Goal: Task Accomplishment & Management: Complete application form

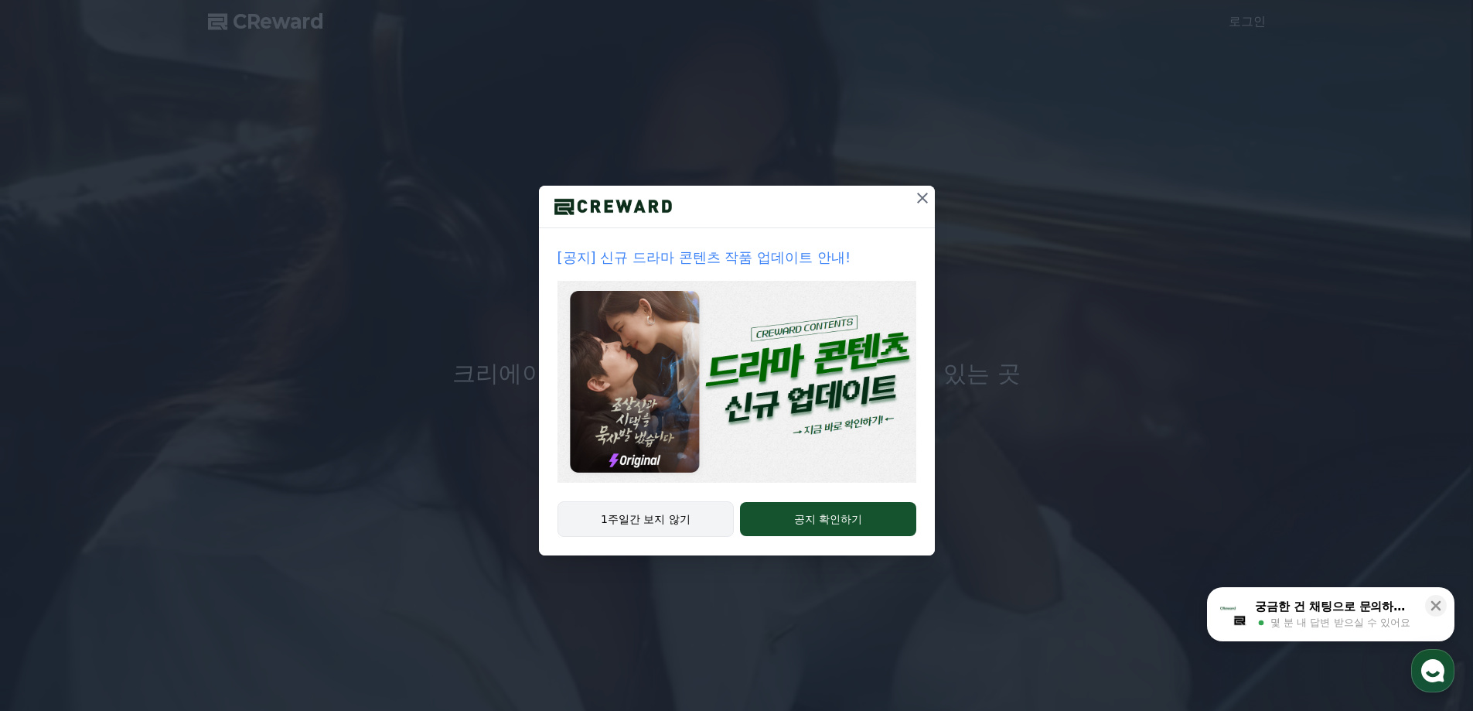
click at [659, 518] on button "1주일간 보지 않기" at bounding box center [646, 519] width 177 height 36
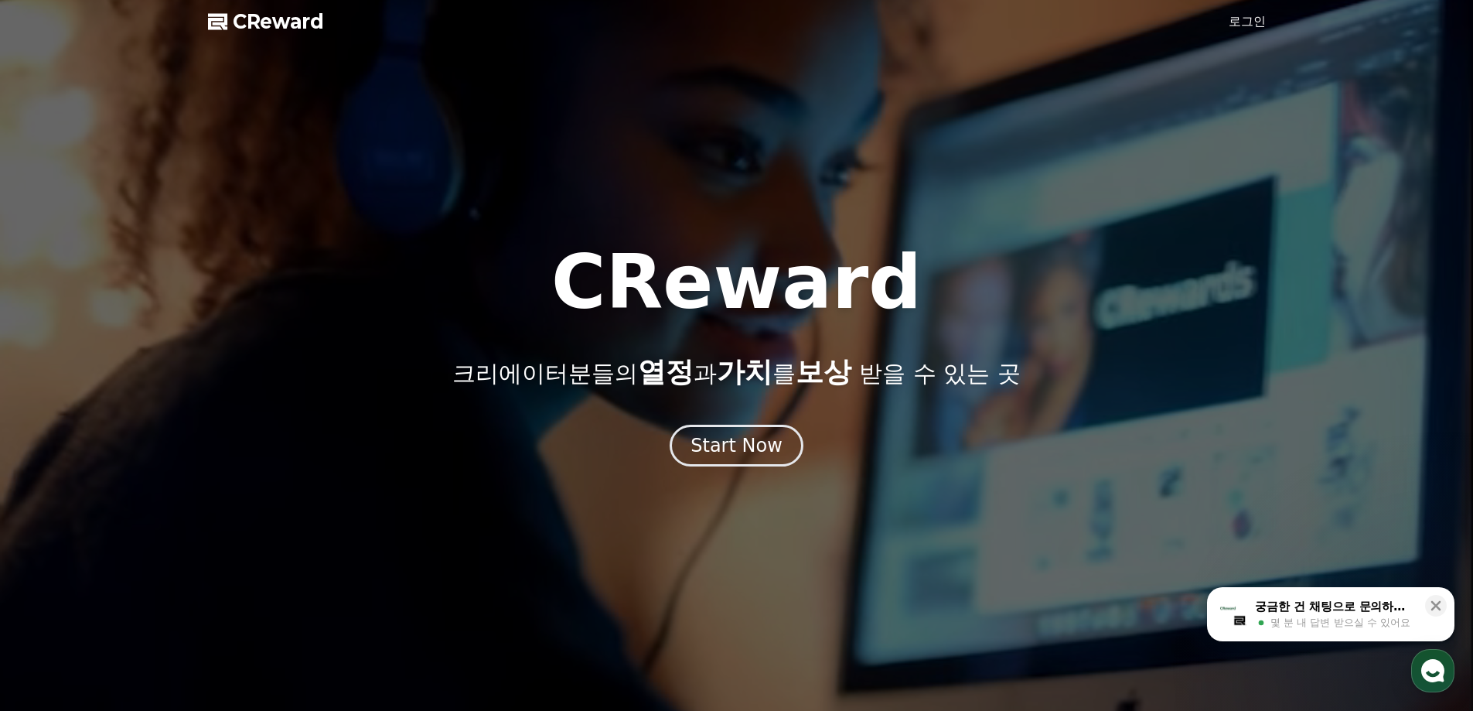
click at [1244, 28] on link "로그인" at bounding box center [1247, 21] width 37 height 19
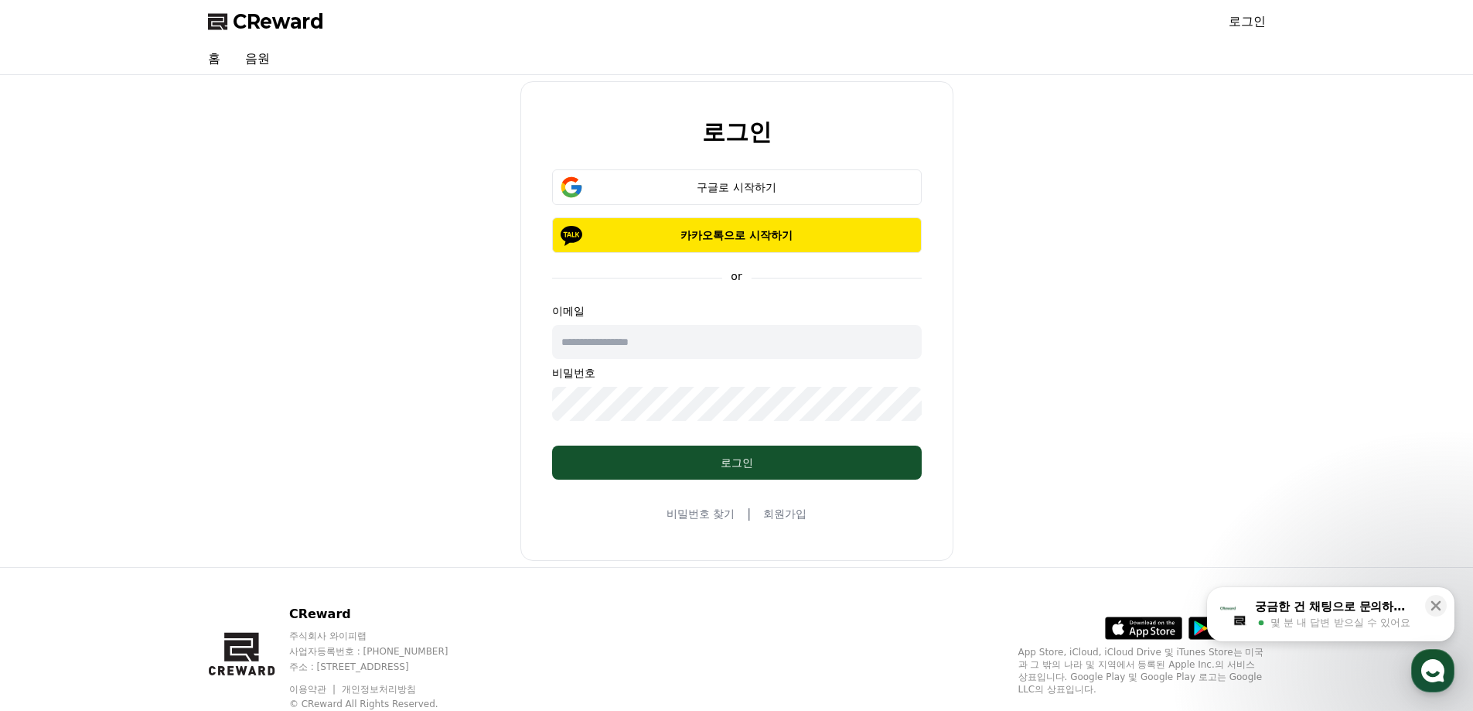
click at [786, 517] on link "회원가입" at bounding box center [784, 513] width 43 height 15
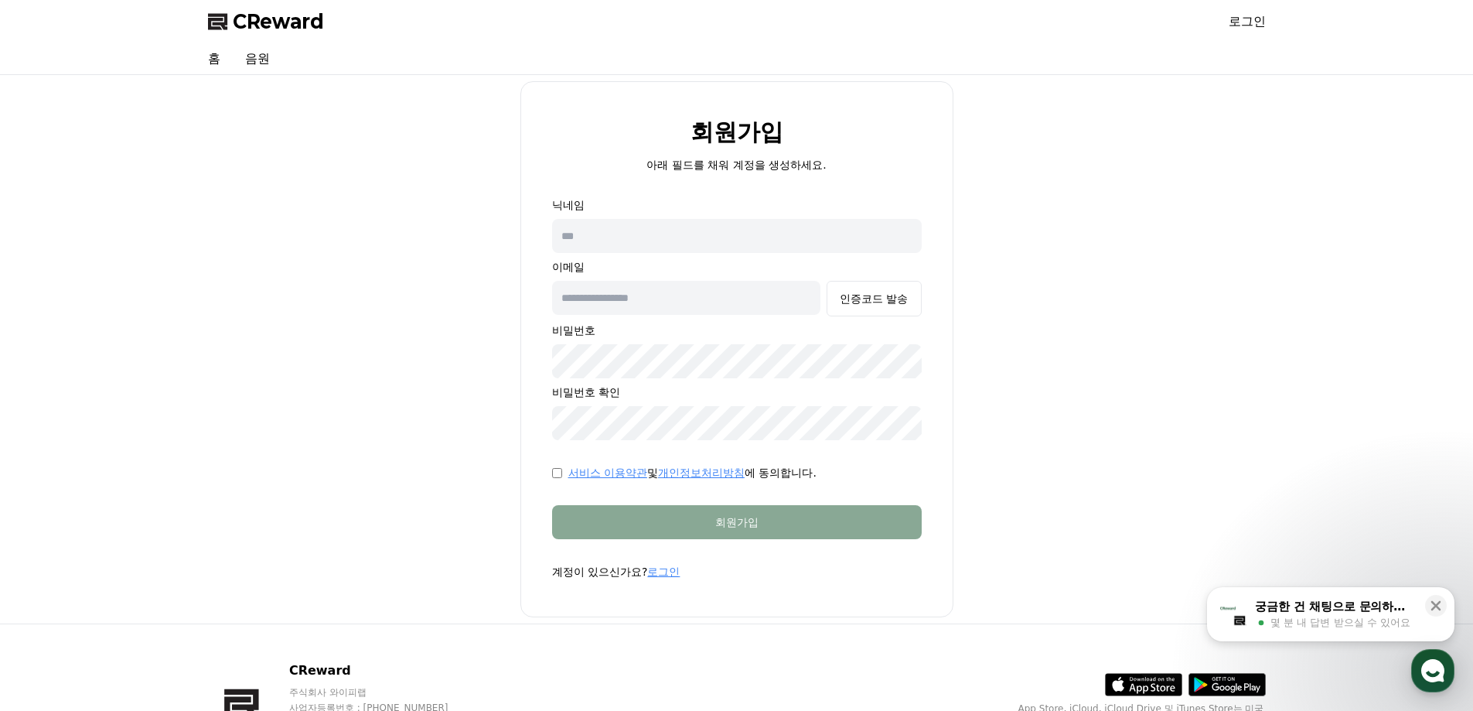
click at [636, 232] on input "text" at bounding box center [737, 236] width 370 height 34
type input "***"
click at [641, 295] on input "text" at bounding box center [686, 298] width 269 height 34
type input "**********"
click at [879, 295] on div "인증코드 발송" at bounding box center [874, 298] width 68 height 15
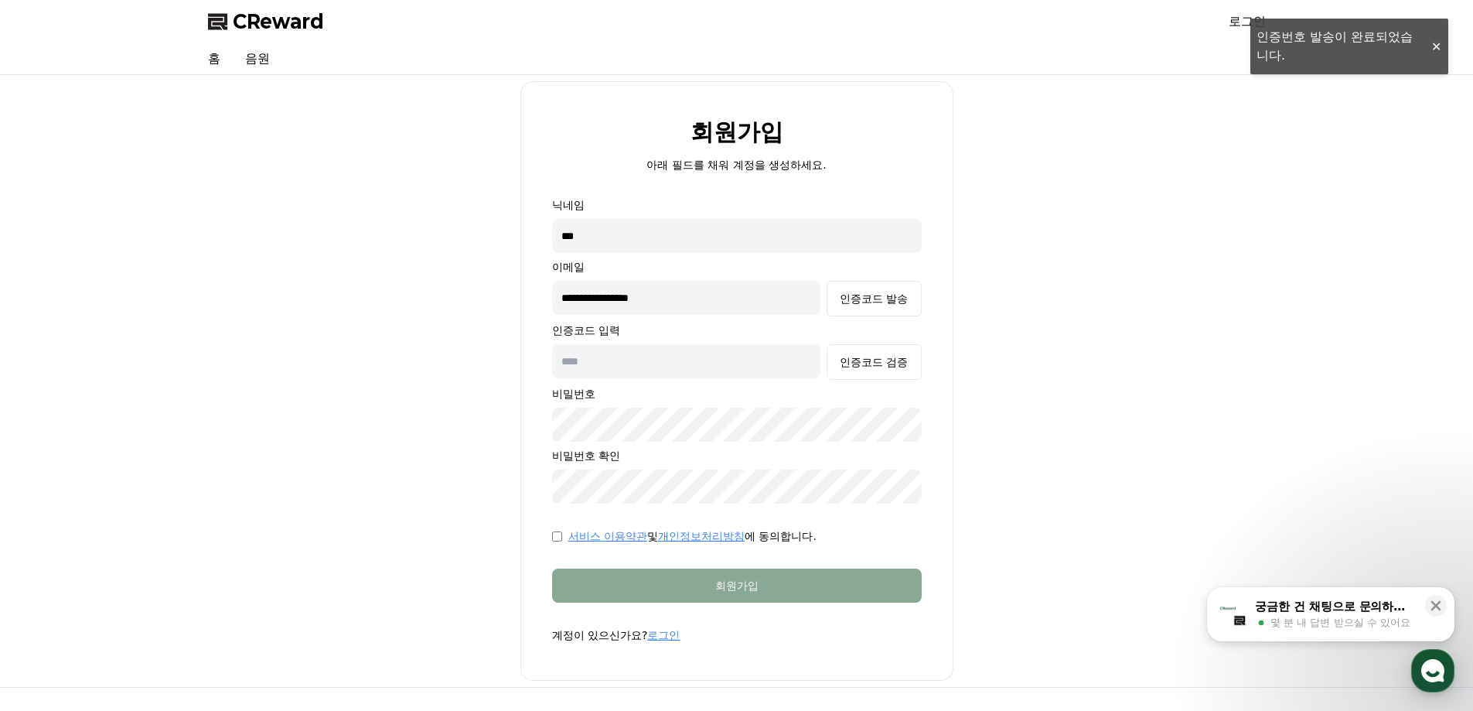
click at [603, 370] on input "text" at bounding box center [686, 361] width 269 height 34
paste input "******"
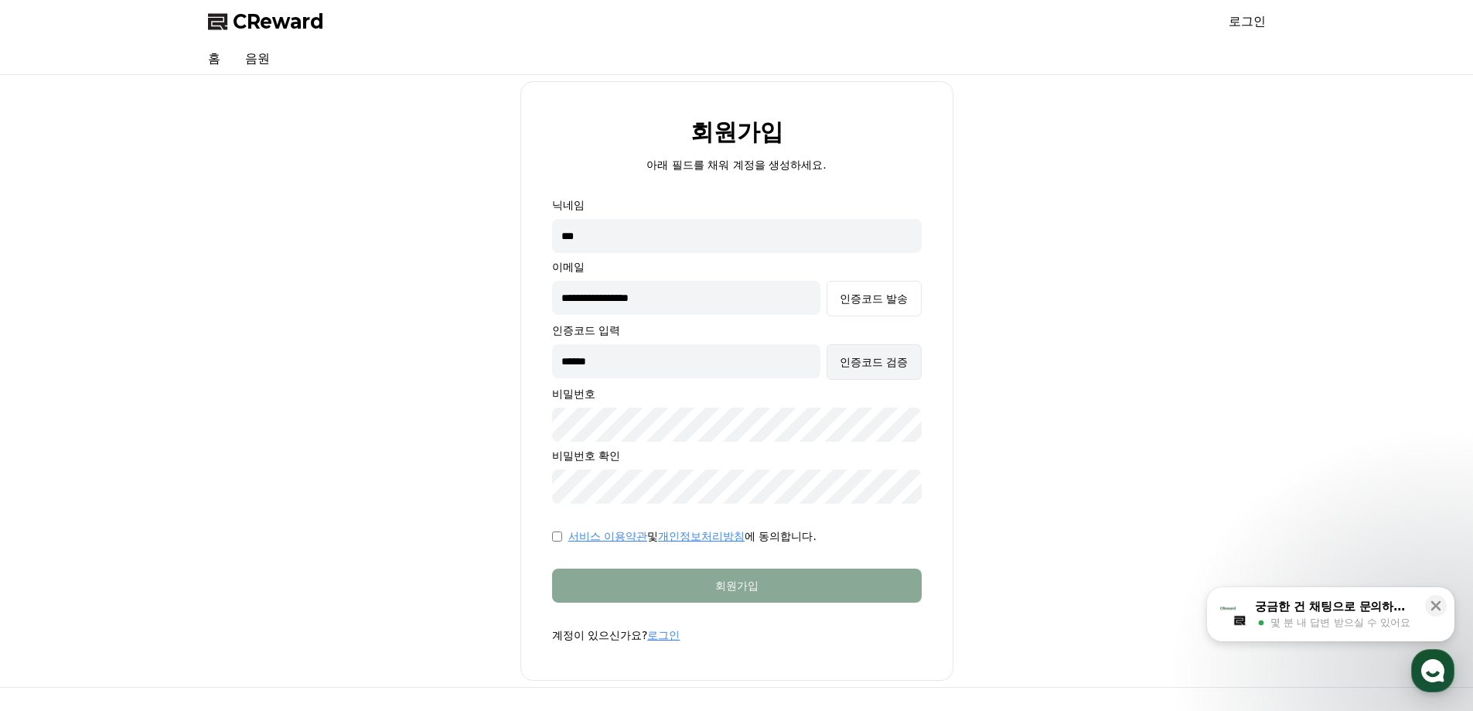
type input "******"
click at [868, 363] on div "인증코드 검증" at bounding box center [874, 361] width 68 height 15
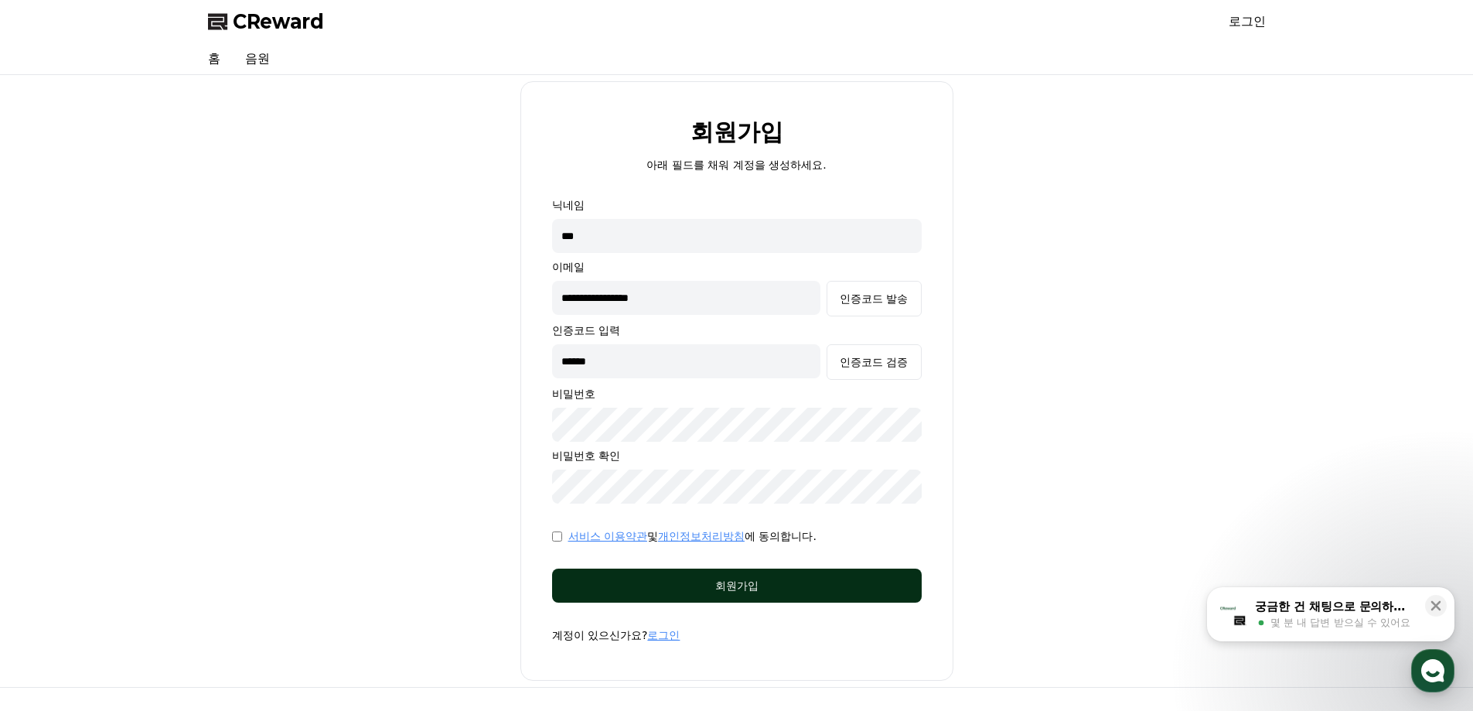
click at [706, 583] on div "회원가입" at bounding box center [737, 585] width 308 height 15
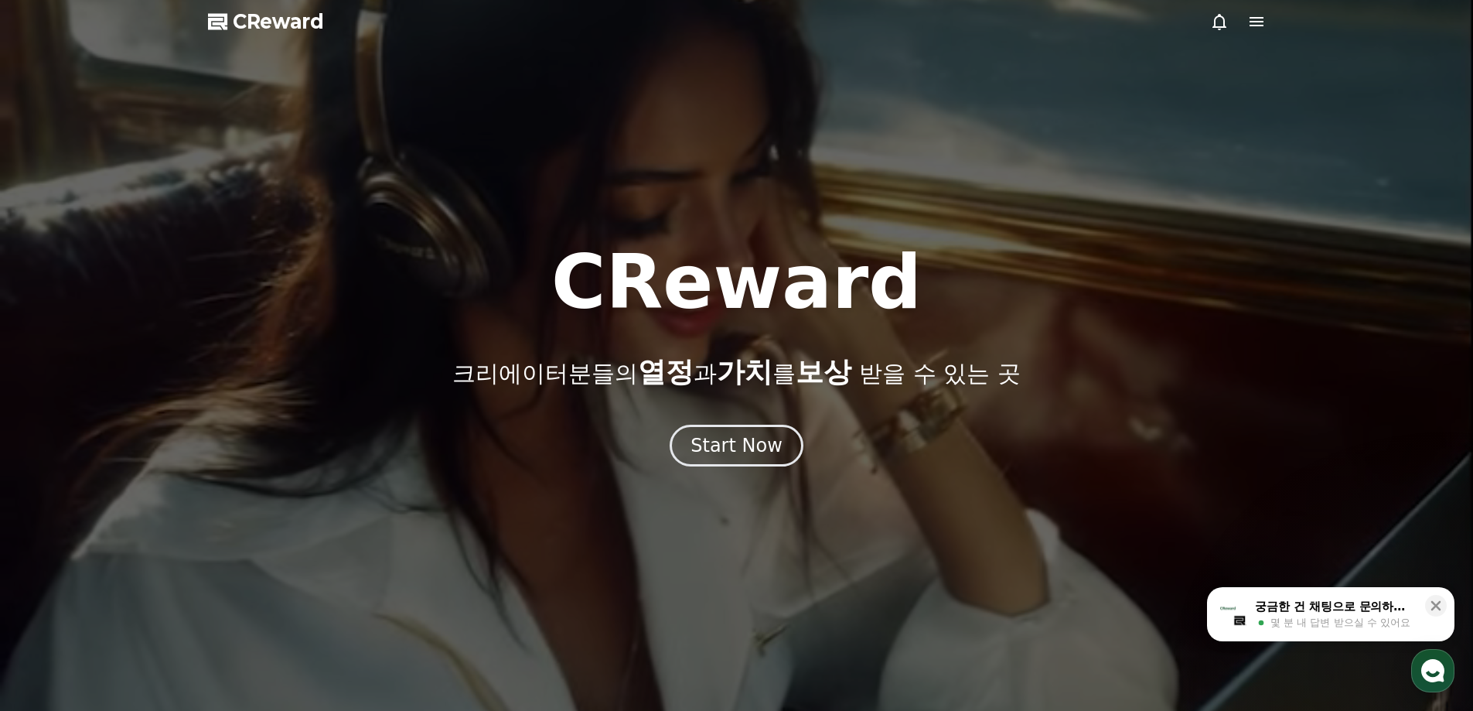
click at [1252, 21] on icon at bounding box center [1257, 21] width 14 height 9
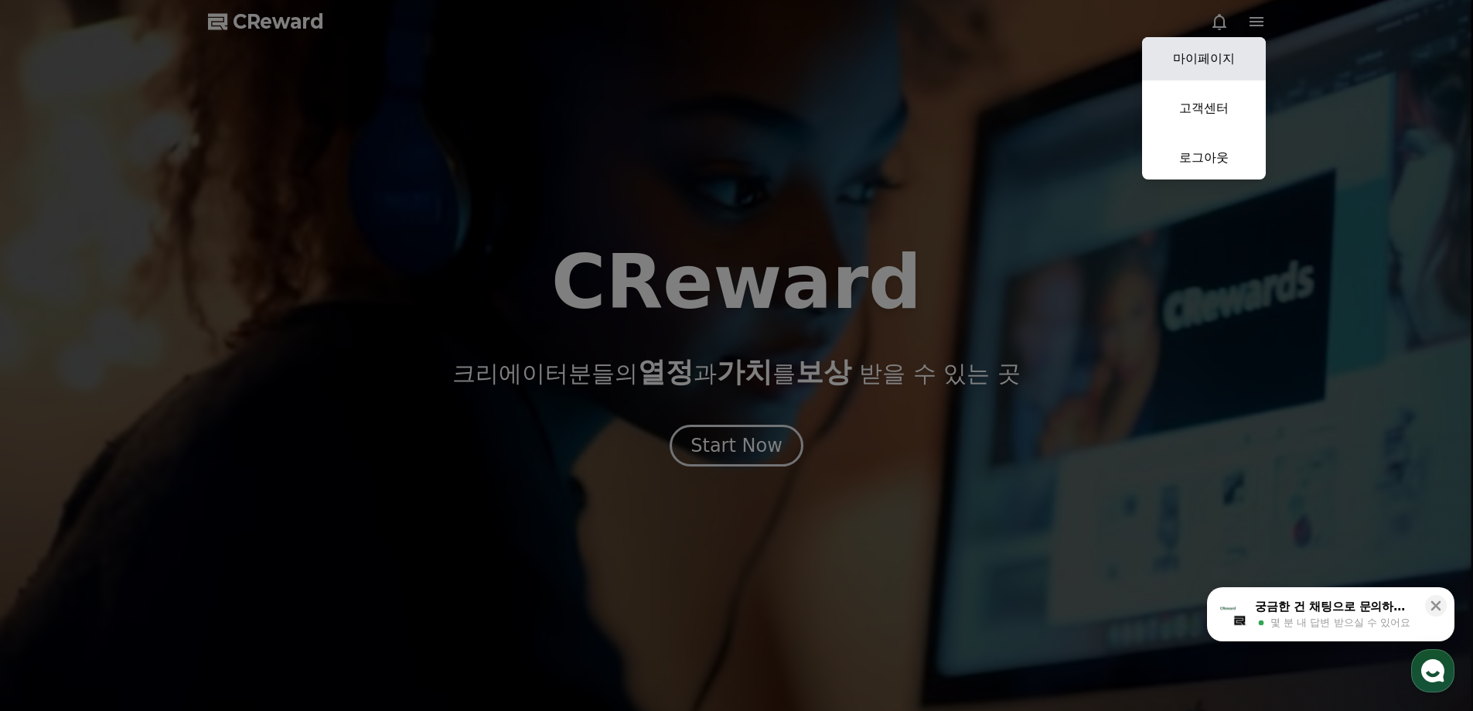
click at [1189, 52] on link "마이페이지" at bounding box center [1204, 58] width 124 height 43
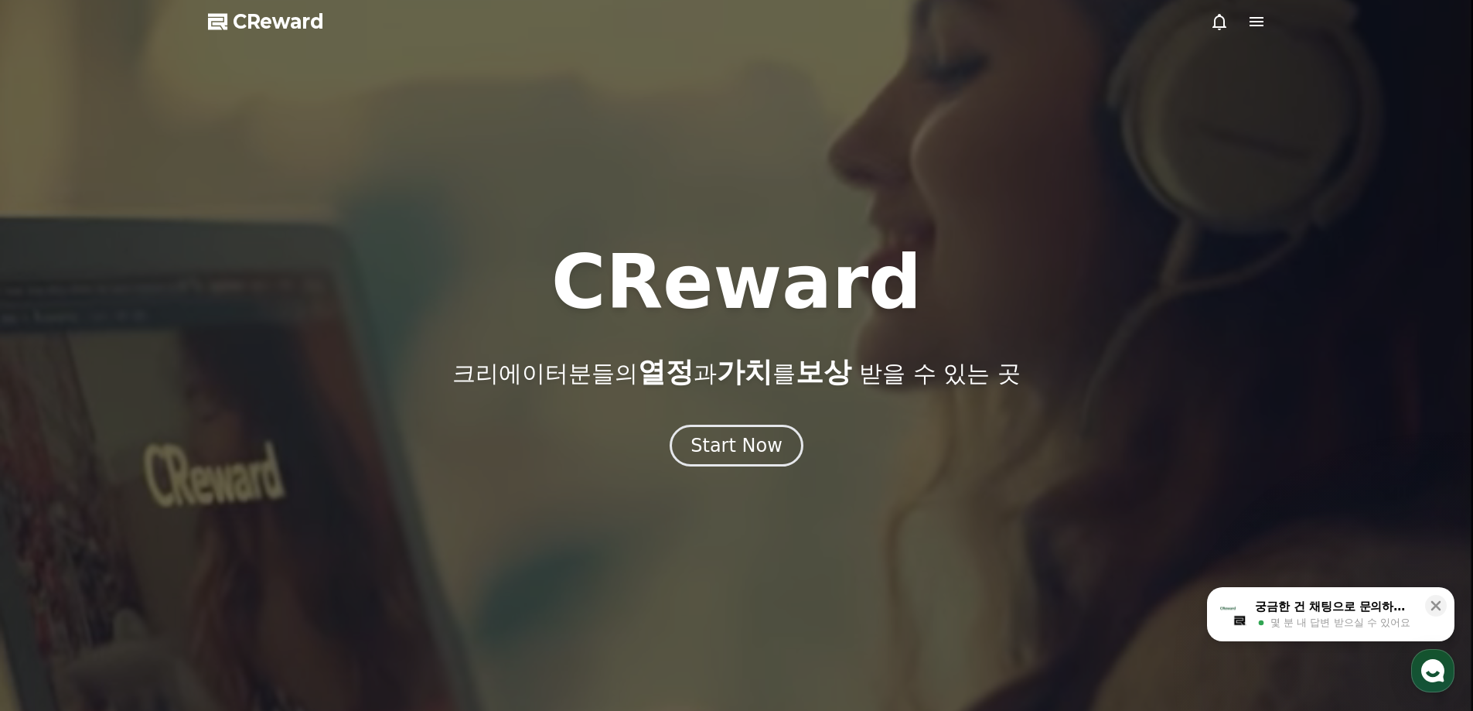
select select "**********"
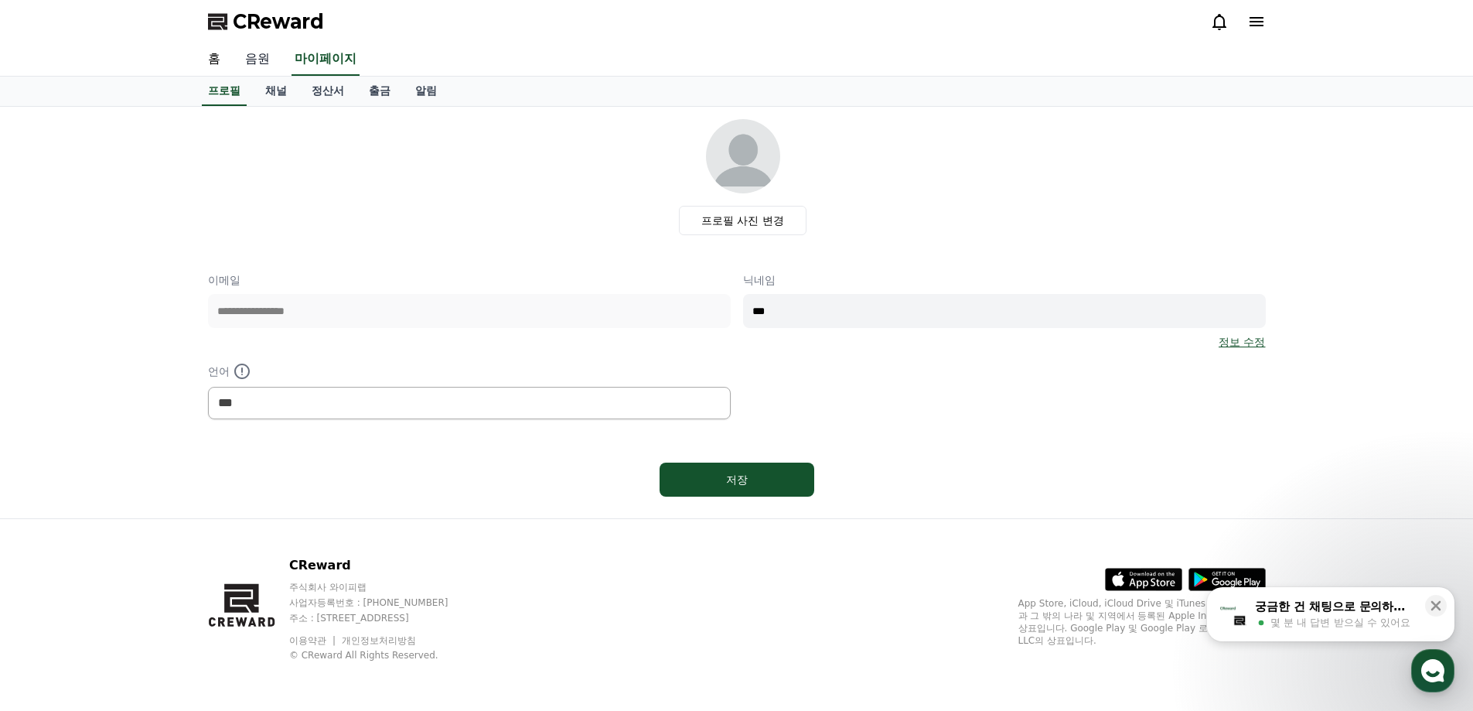
click at [258, 63] on link "음원" at bounding box center [257, 59] width 49 height 32
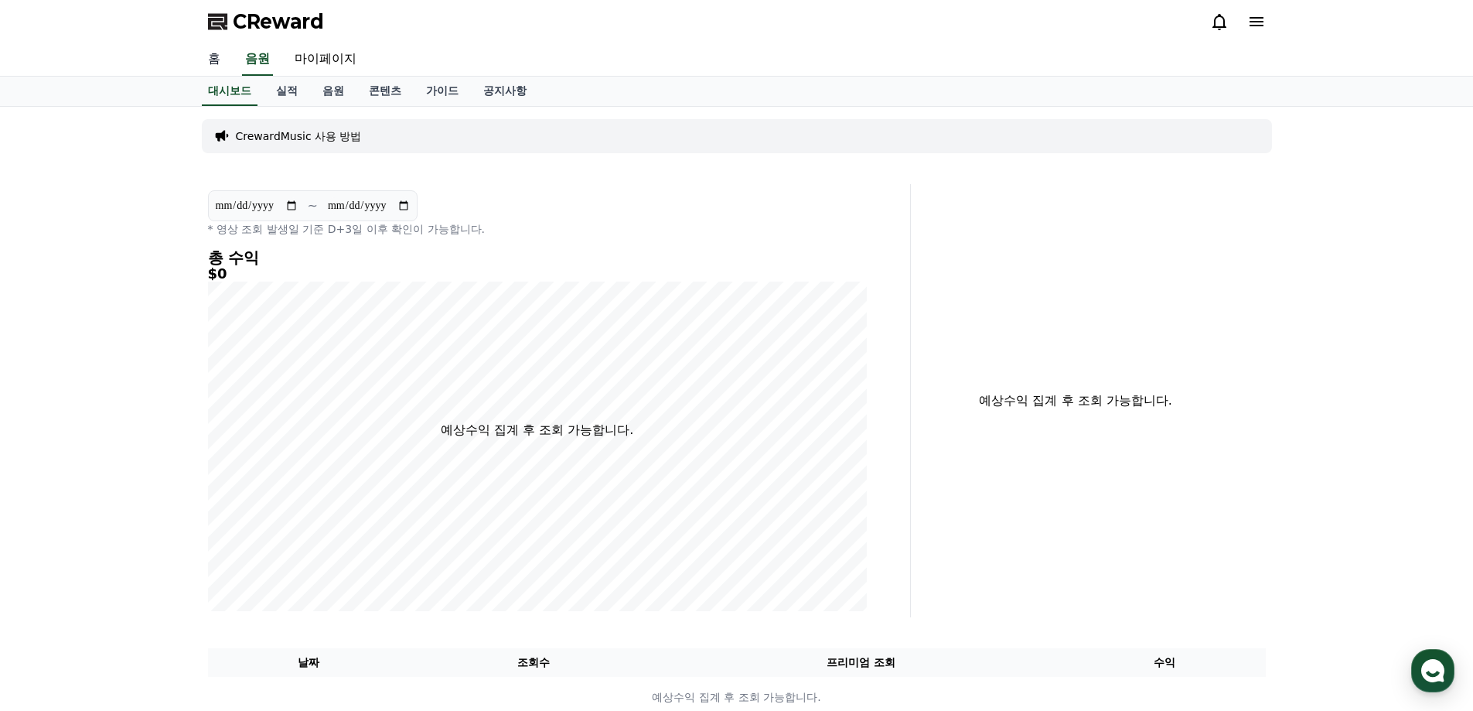
click at [211, 65] on link "홈" at bounding box center [214, 59] width 37 height 32
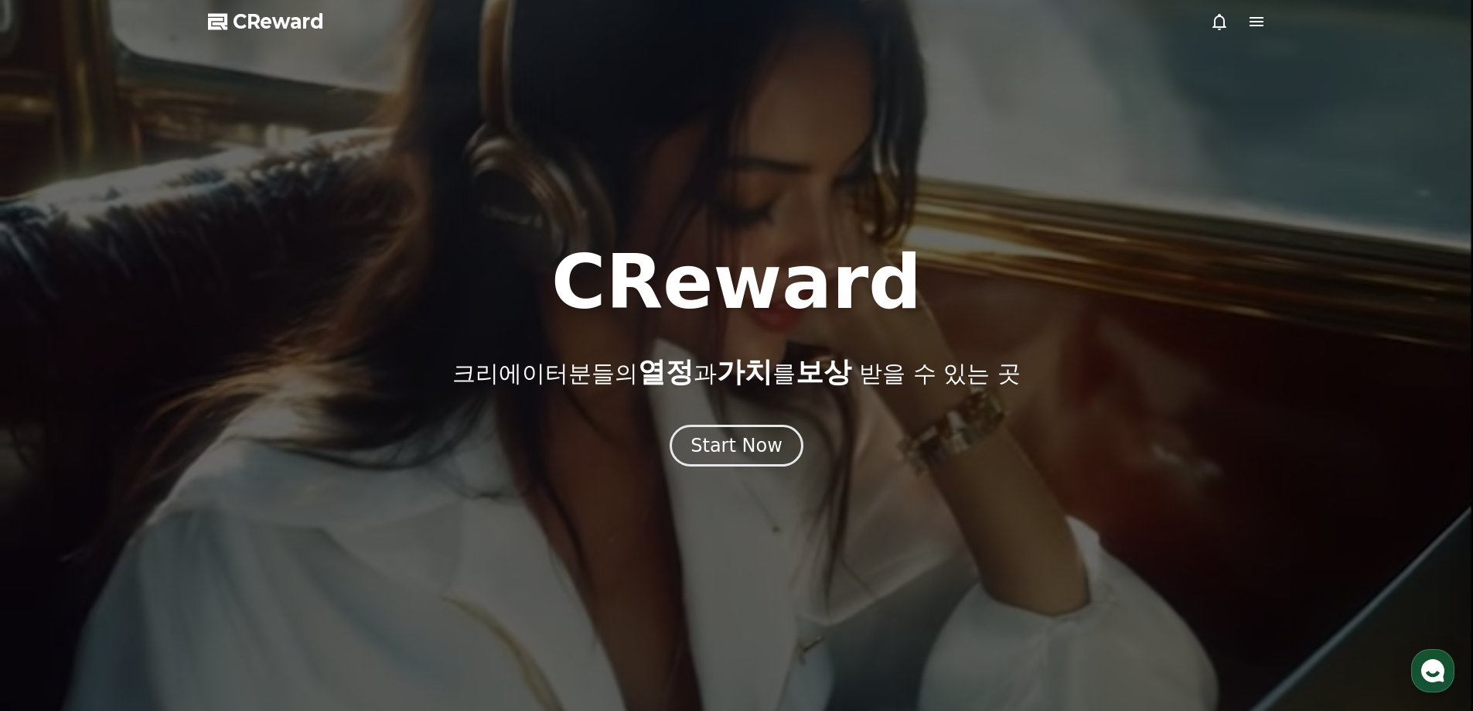
click at [258, 16] on span "CReward" at bounding box center [278, 21] width 91 height 25
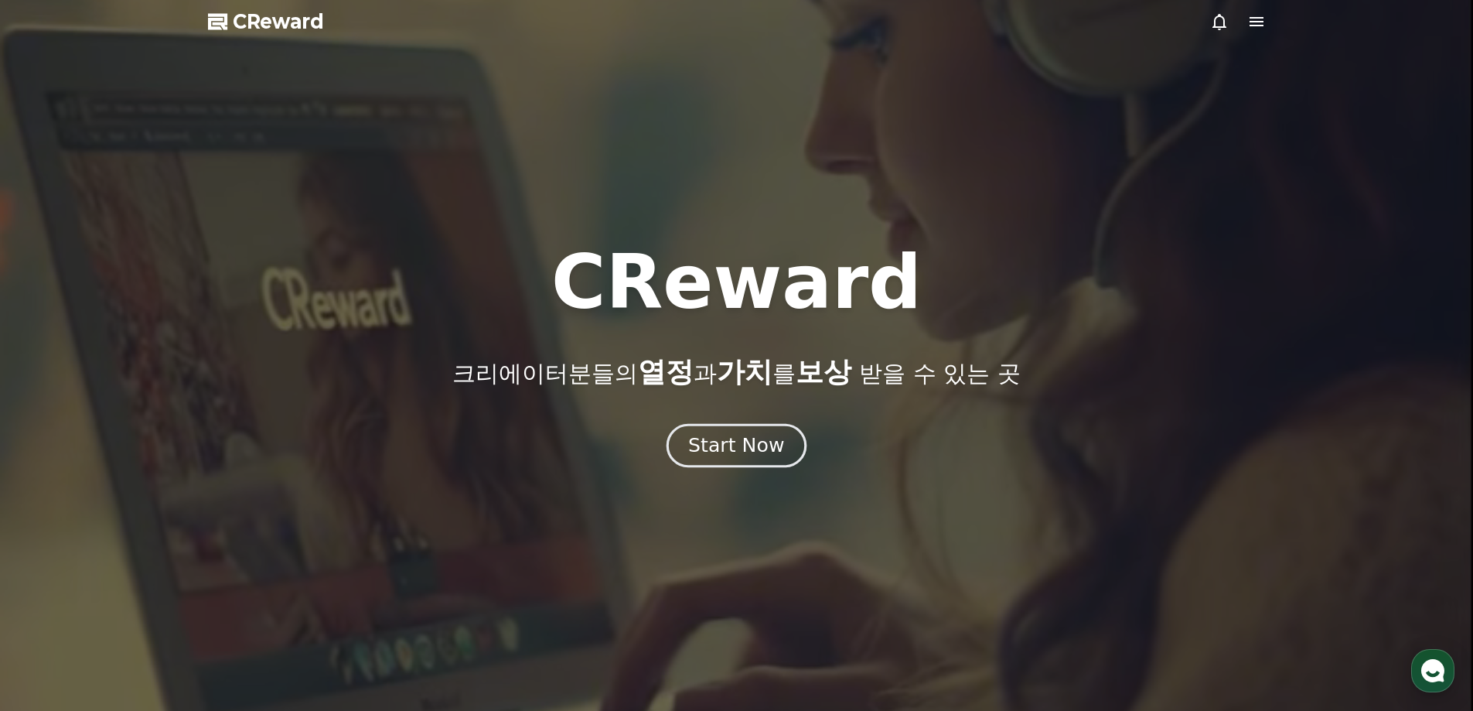
click at [729, 453] on div "Start Now" at bounding box center [736, 445] width 96 height 26
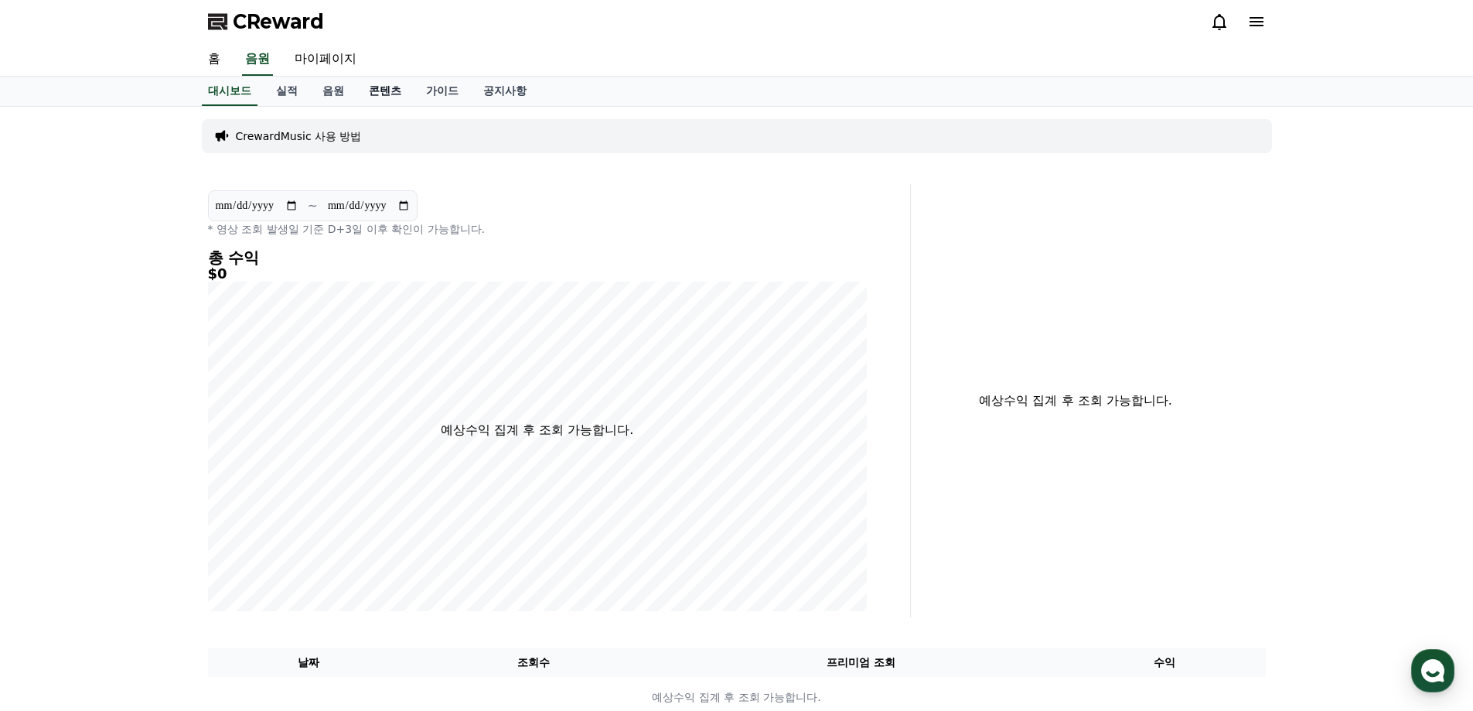
click at [382, 87] on link "콘텐츠" at bounding box center [385, 91] width 57 height 29
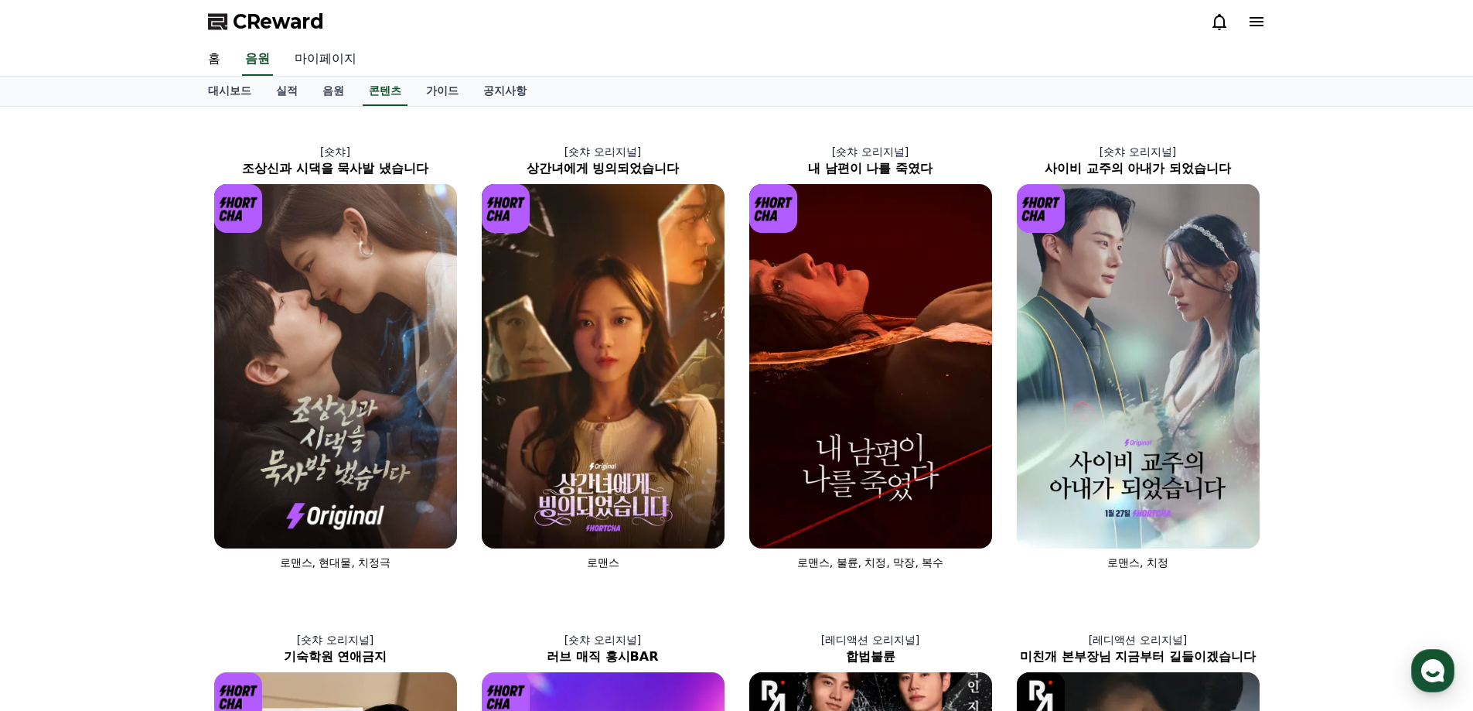
click at [322, 63] on link "마이페이지" at bounding box center [325, 59] width 87 height 32
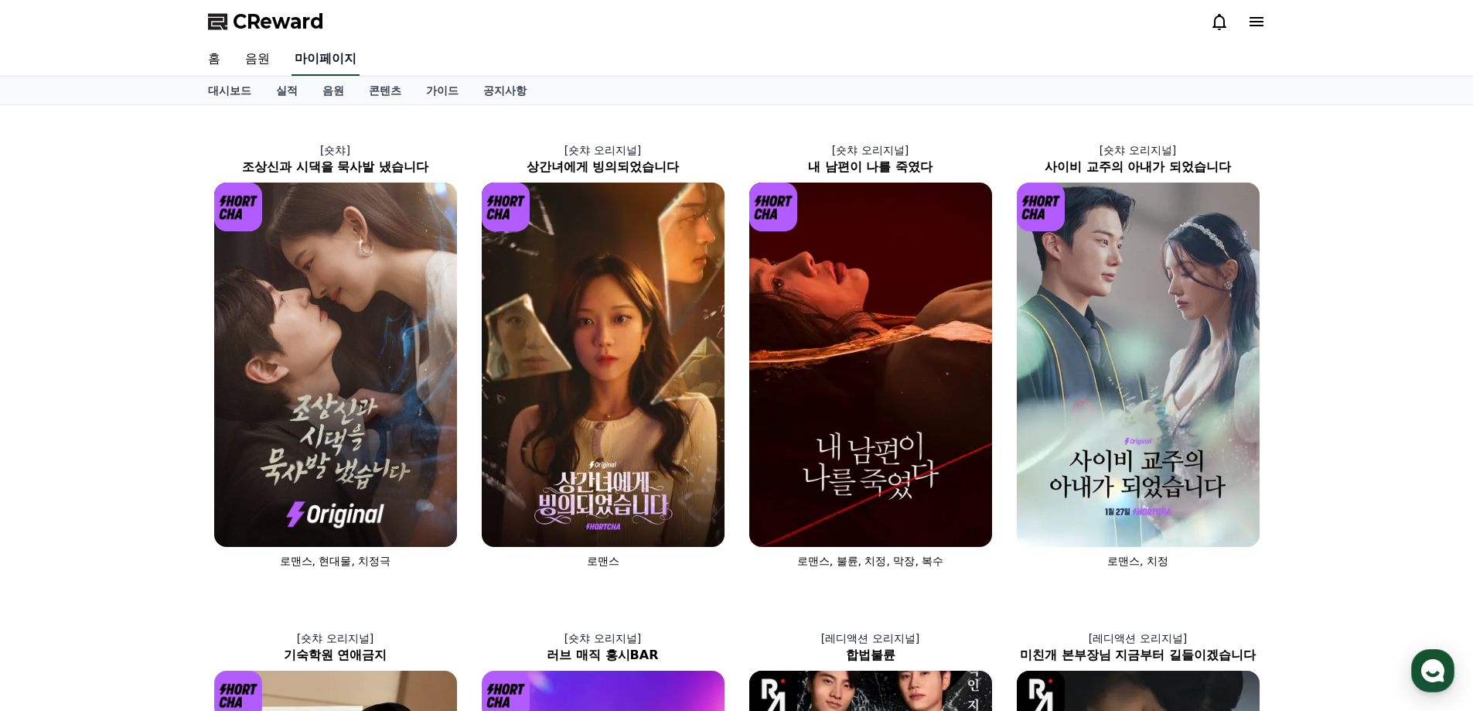
select select "**********"
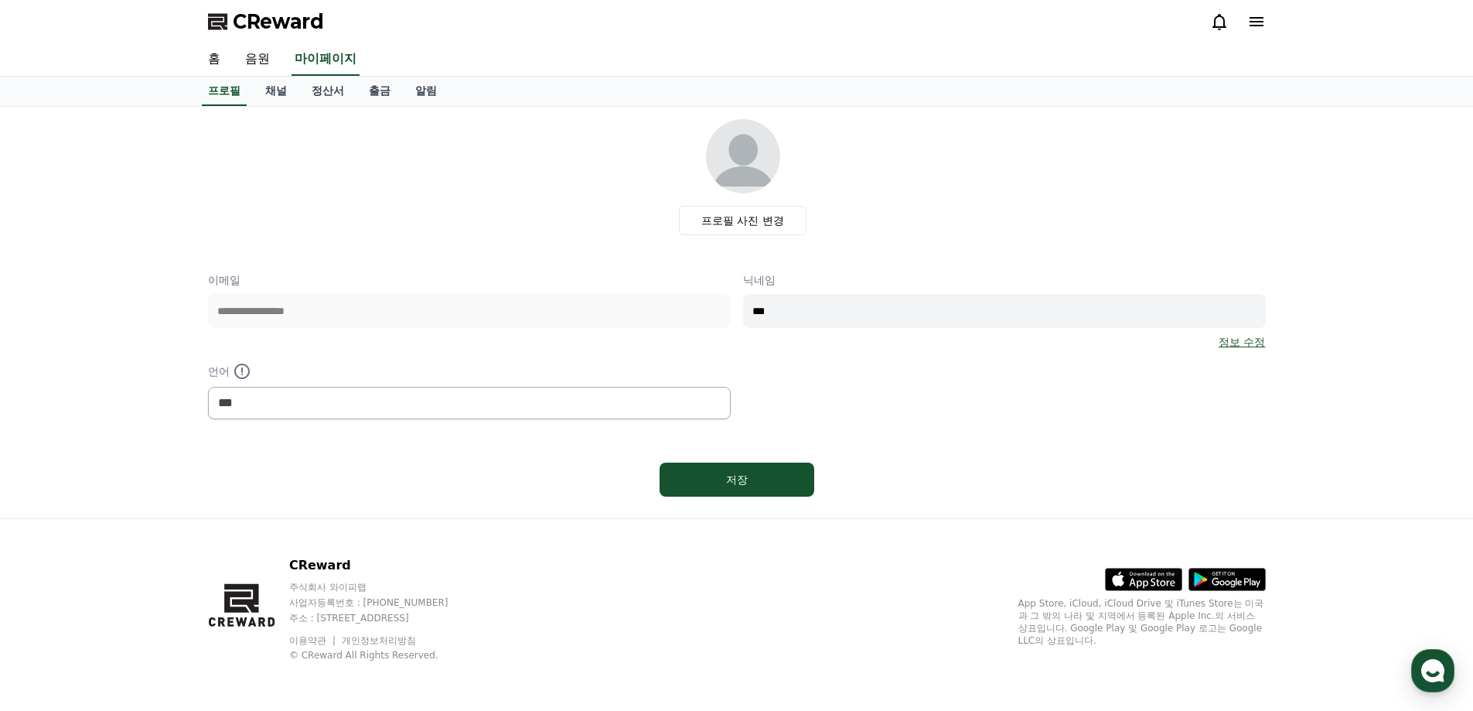
click at [261, 19] on span "CReward" at bounding box center [278, 21] width 91 height 25
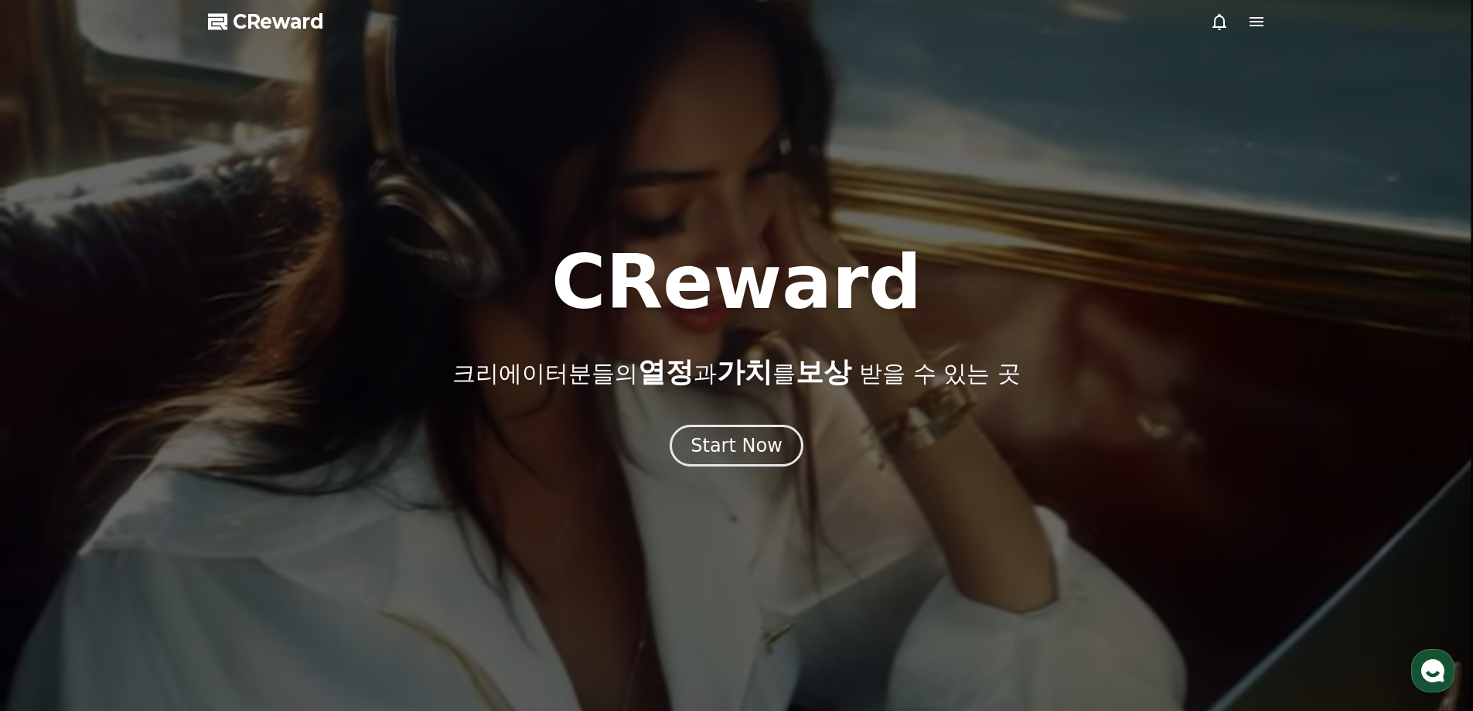
click at [1254, 22] on icon at bounding box center [1257, 21] width 14 height 9
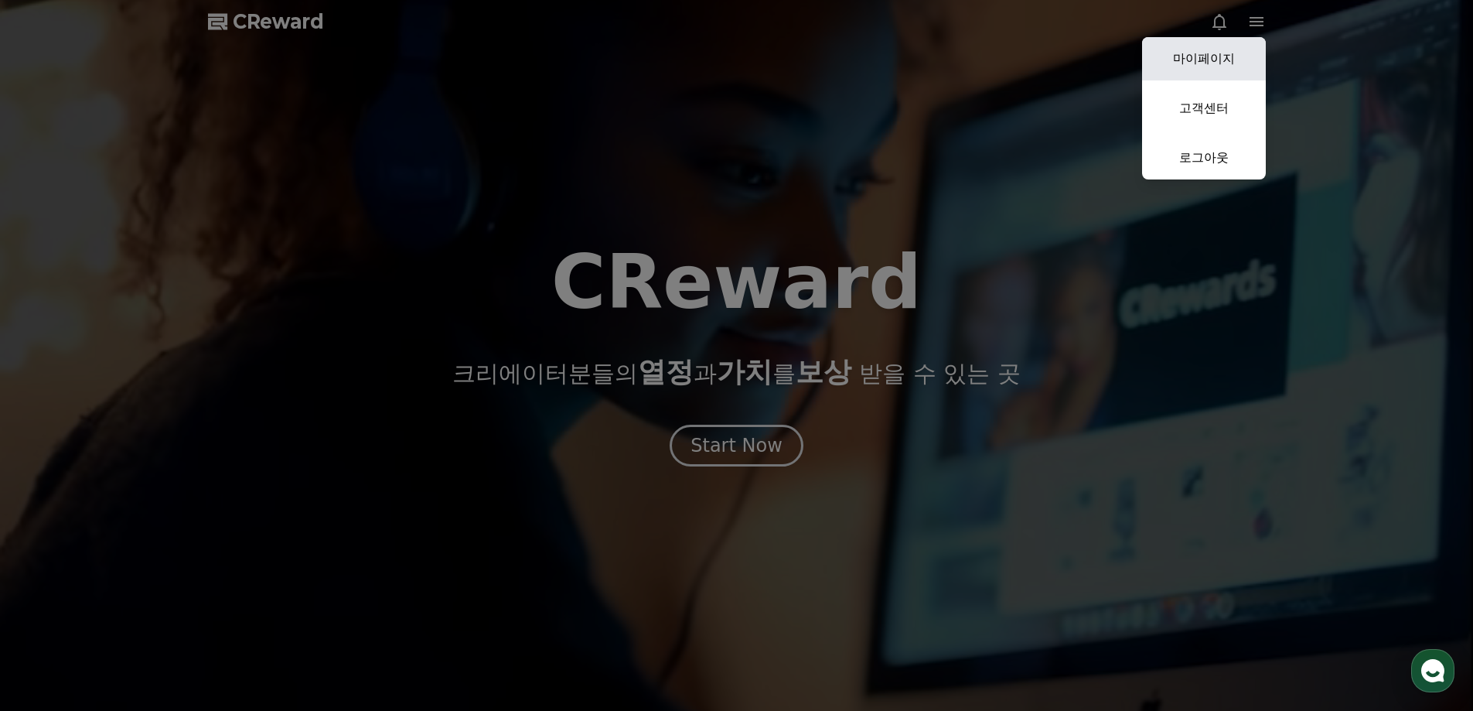
click at [1210, 53] on link "마이페이지" at bounding box center [1204, 58] width 124 height 43
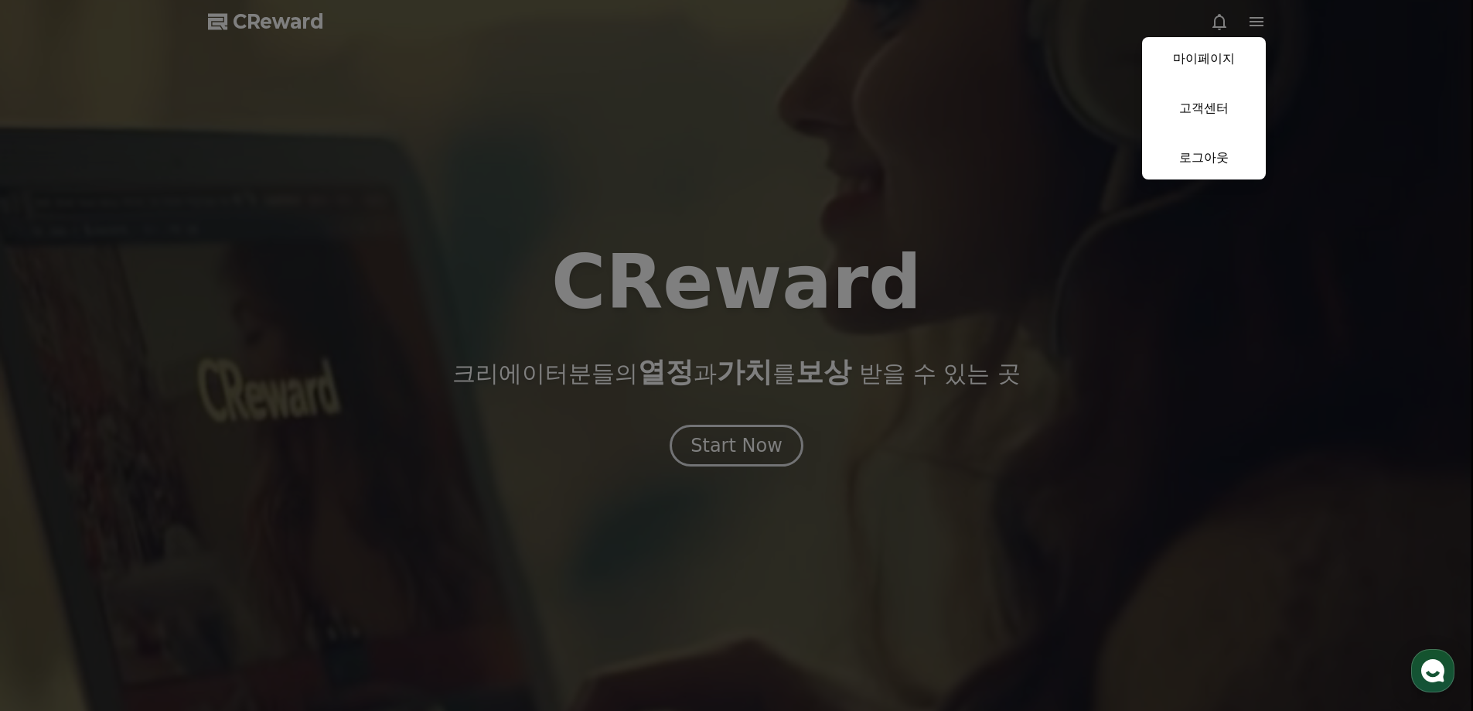
select select "**********"
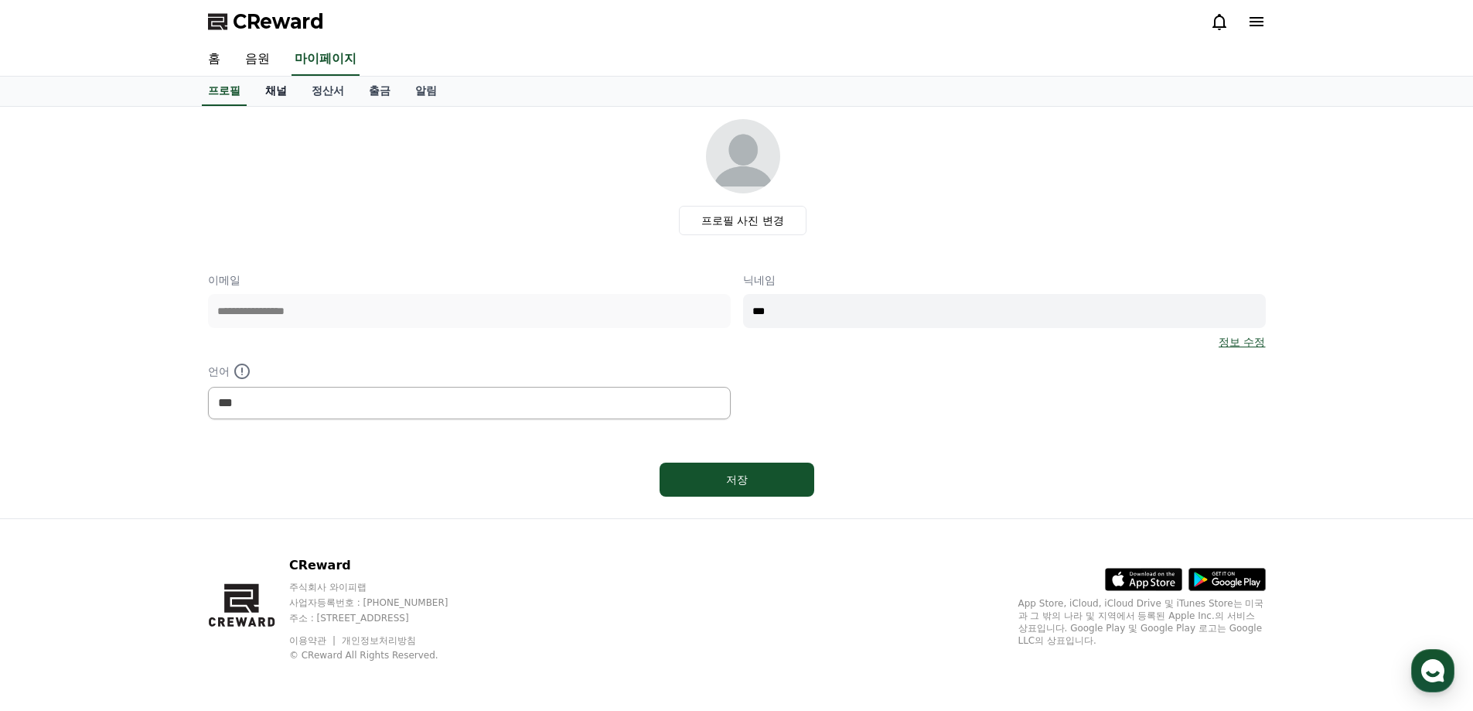
click at [275, 87] on link "채널" at bounding box center [276, 91] width 46 height 29
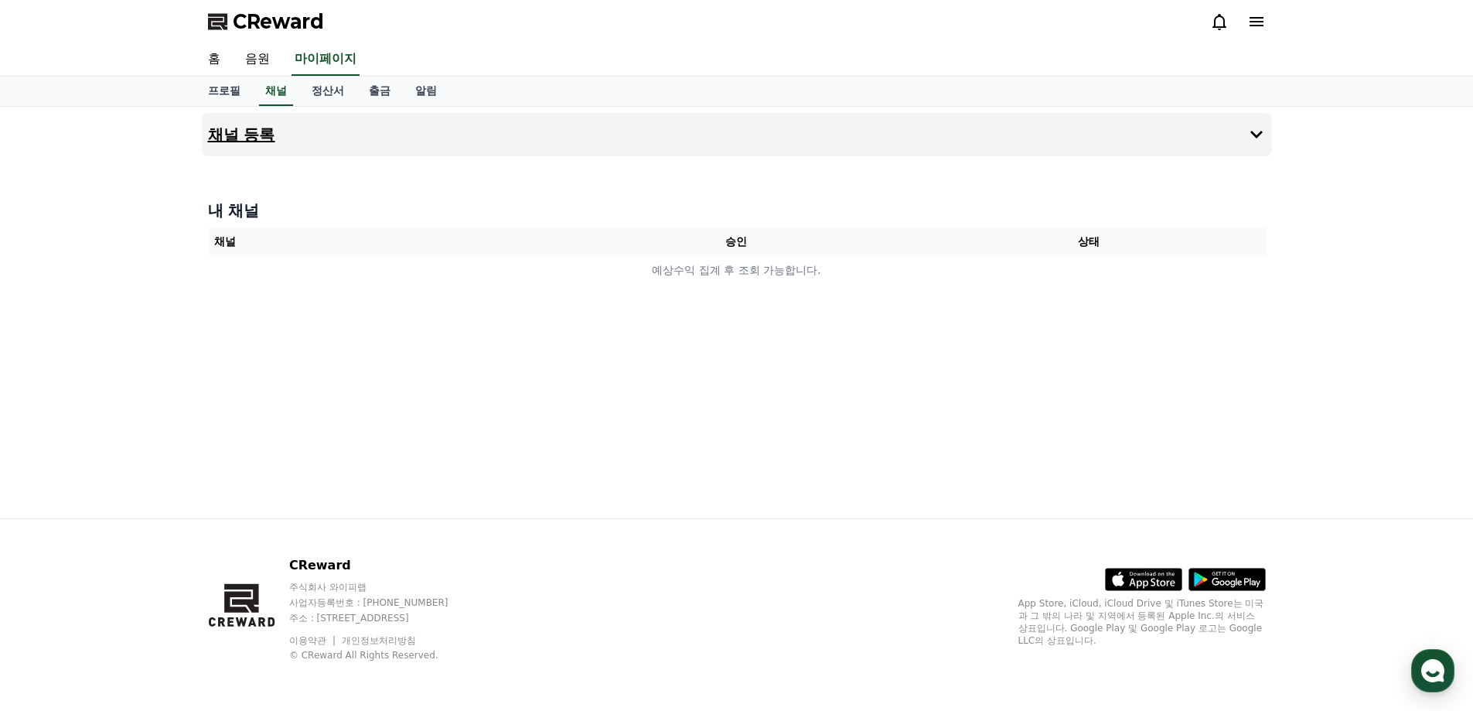
click at [1244, 131] on button "채널 등록" at bounding box center [737, 134] width 1070 height 43
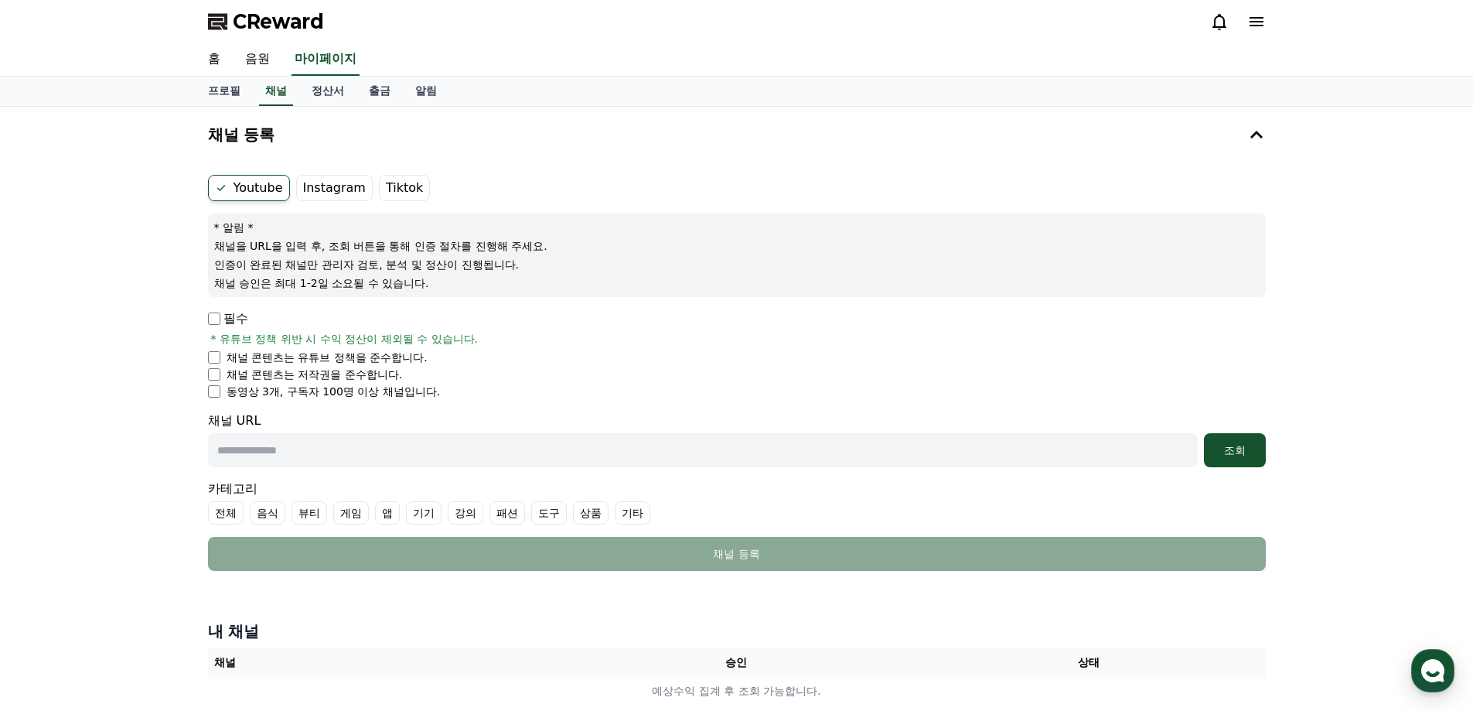
click at [318, 449] on input "text" at bounding box center [703, 450] width 990 height 34
click at [273, 445] on input "text" at bounding box center [703, 450] width 990 height 34
paste input "**********"
type input "**********"
click at [1230, 445] on div "조회" at bounding box center [1234, 449] width 49 height 15
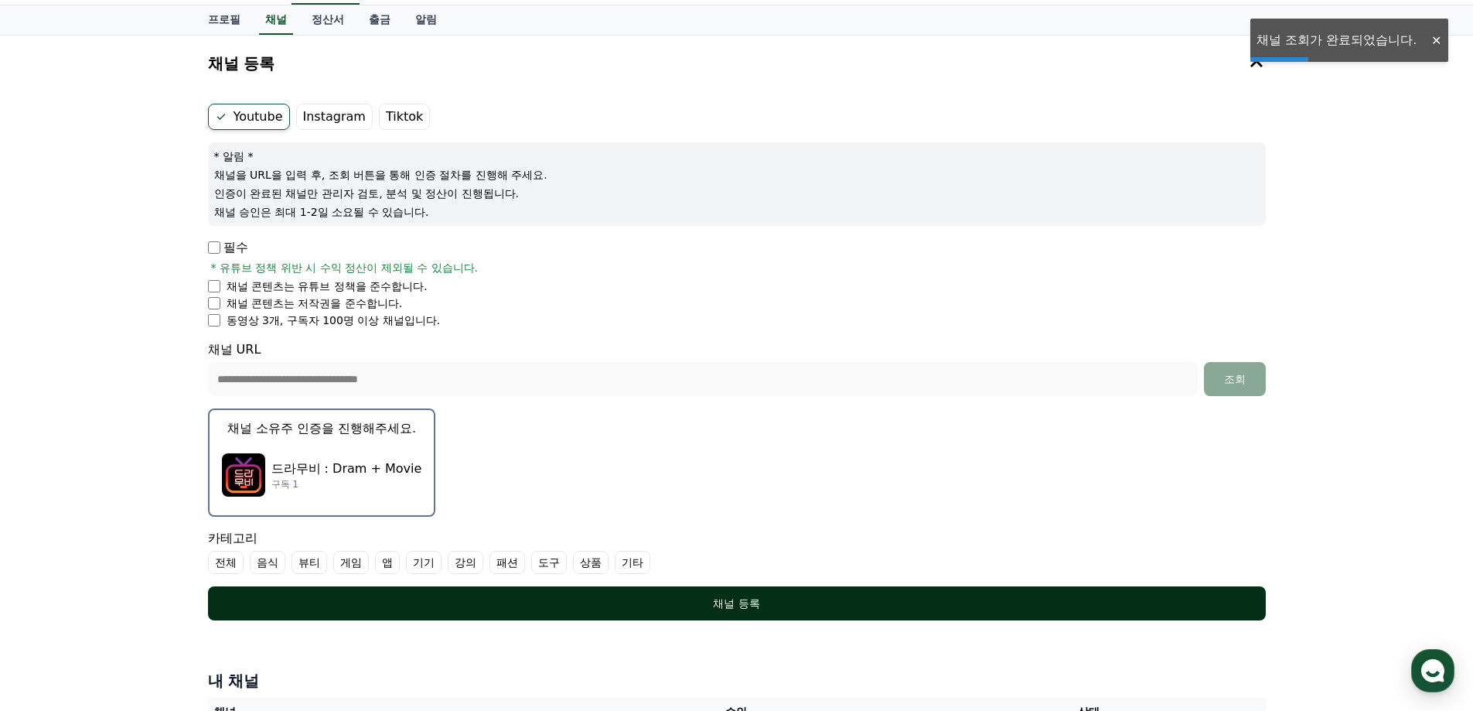
scroll to position [155, 0]
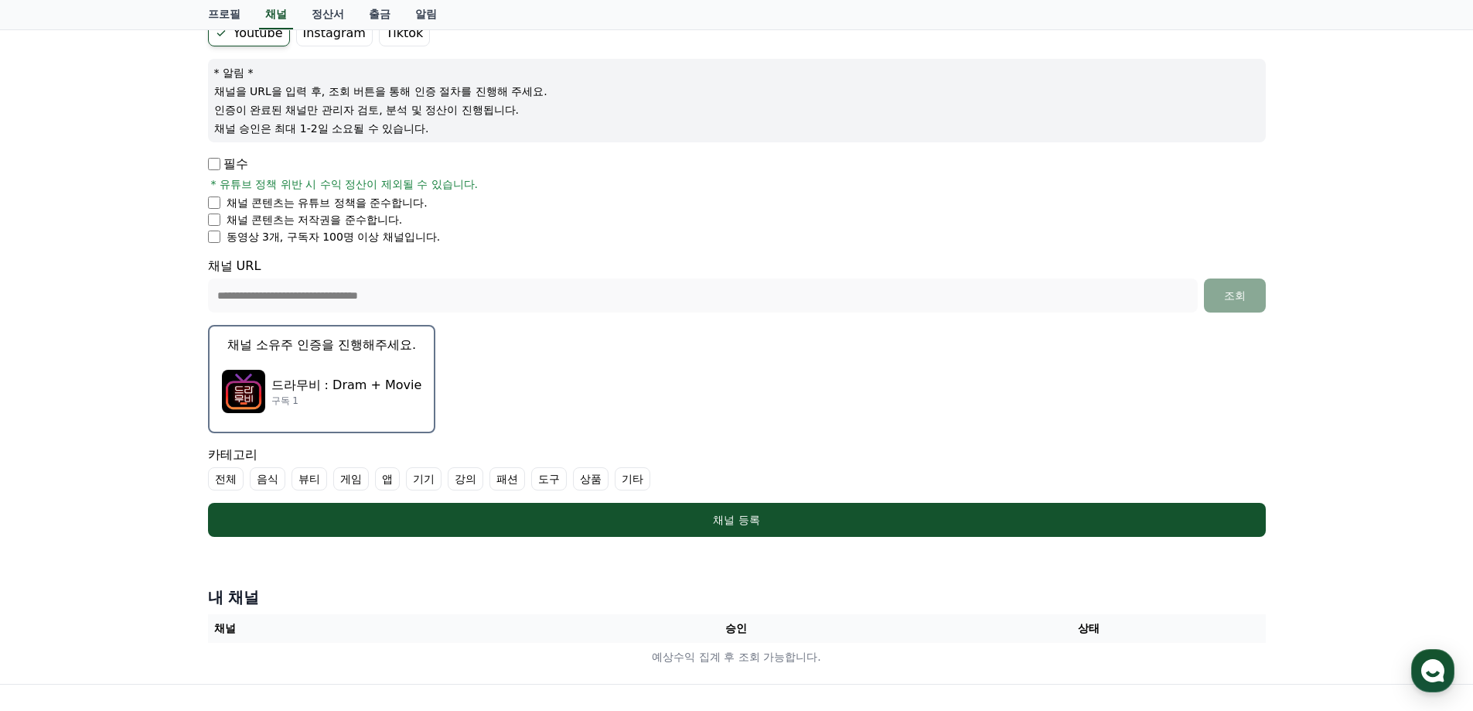
click at [630, 477] on label "기타" at bounding box center [633, 478] width 36 height 23
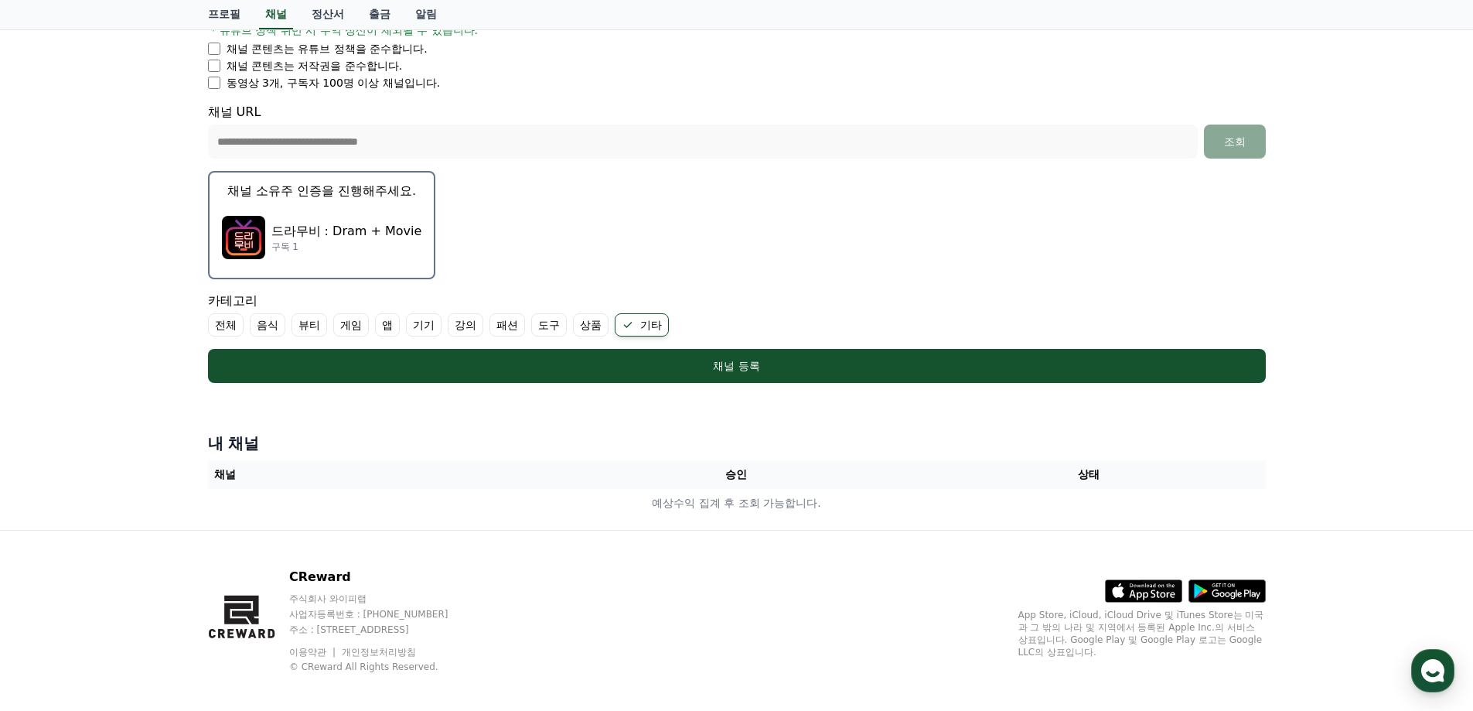
scroll to position [309, 0]
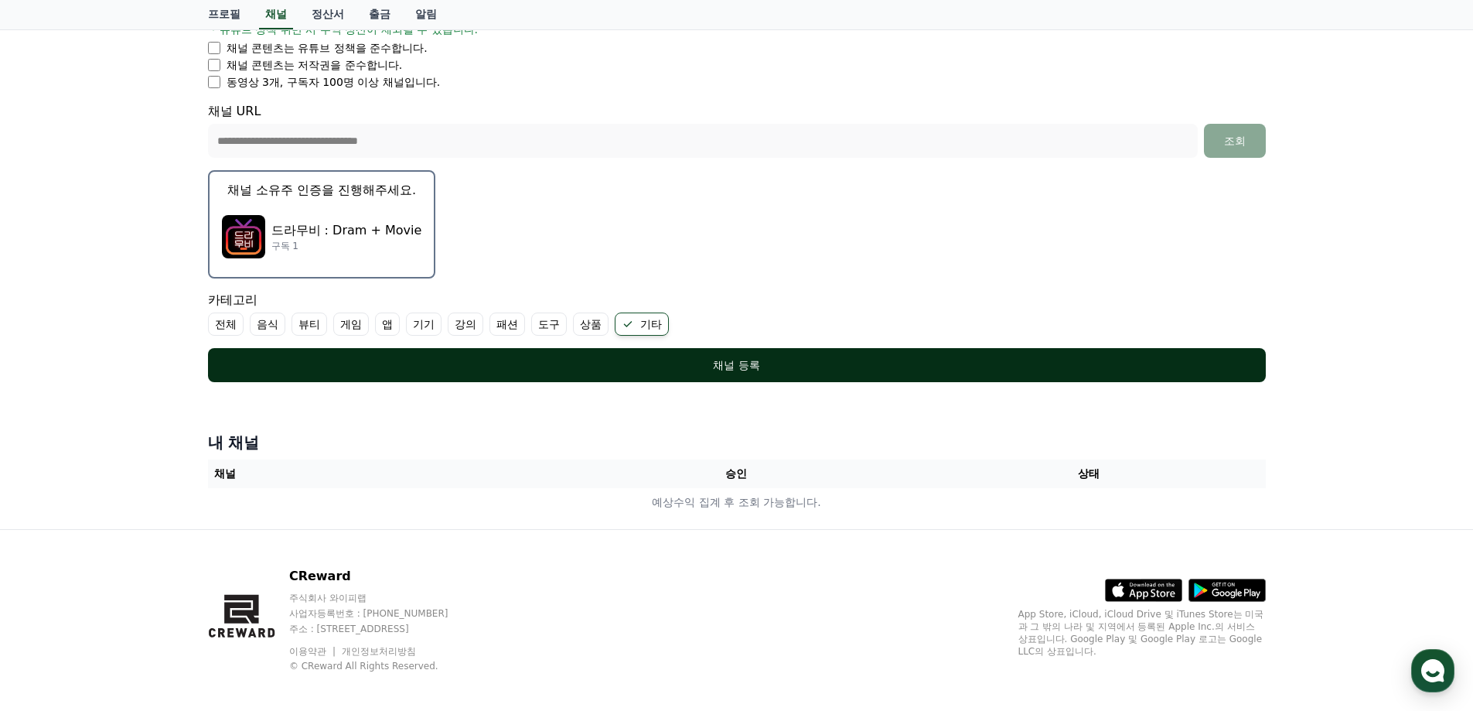
click at [688, 354] on button "채널 등록" at bounding box center [737, 365] width 1058 height 34
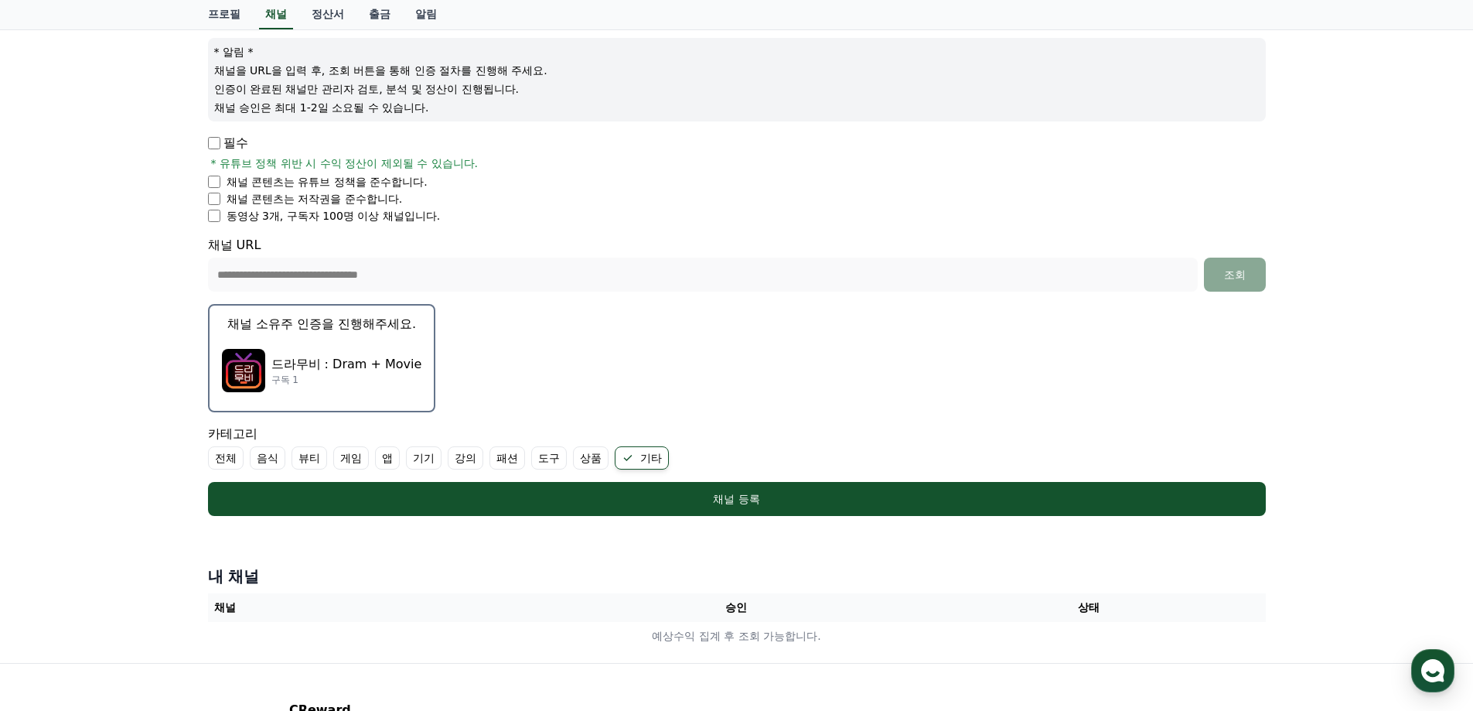
scroll to position [77, 0]
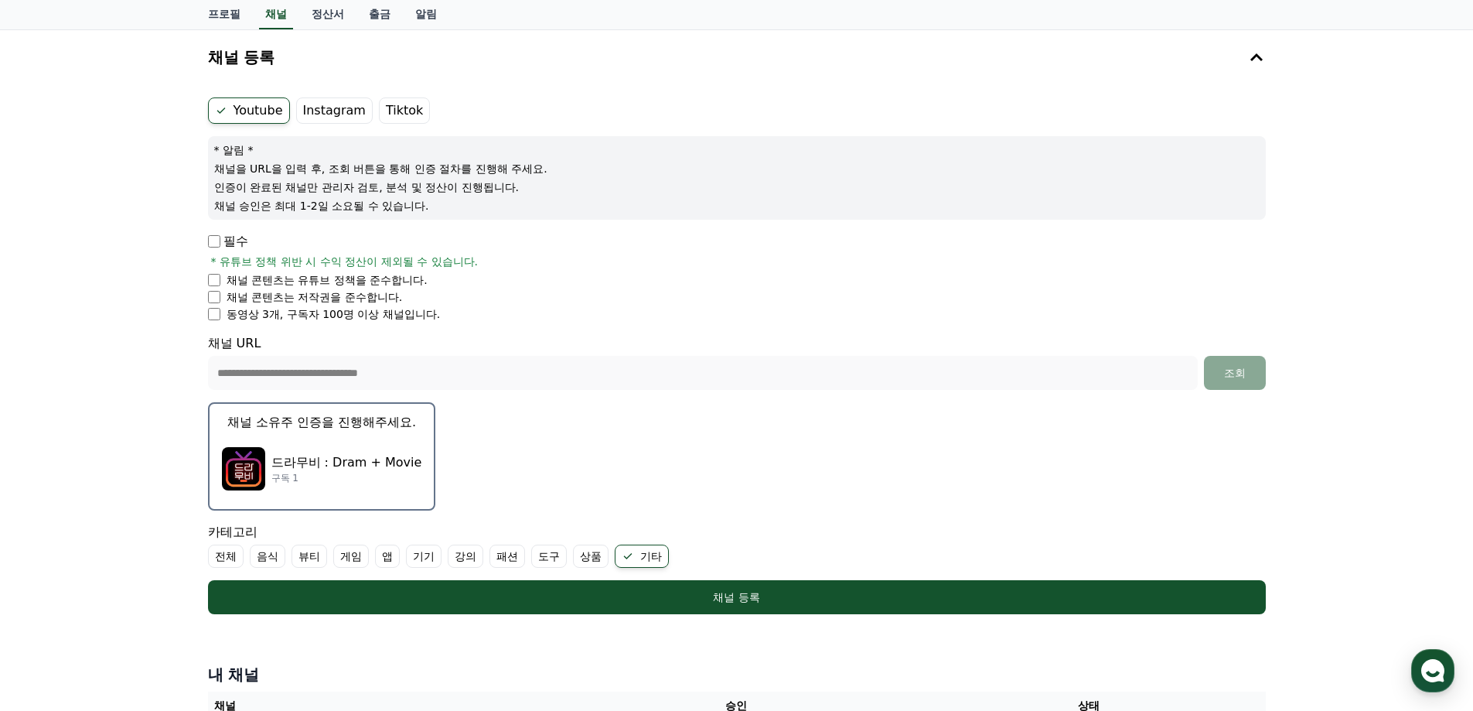
drag, startPoint x: 243, startPoint y: 171, endPoint x: 546, endPoint y: 171, distance: 303.2
click at [546, 171] on p "채널을 URL을 입력 후, 조회 버튼을 통해 인증 절차를 진행해 주세요." at bounding box center [737, 168] width 1046 height 15
drag, startPoint x: 237, startPoint y: 188, endPoint x: 493, endPoint y: 183, distance: 256.8
click at [493, 183] on p "인증이 완료된 채널만 관리자 검토, 분석 및 정산이 진행됩니다." at bounding box center [737, 186] width 1046 height 15
drag, startPoint x: 249, startPoint y: 205, endPoint x: 432, endPoint y: 203, distance: 183.3
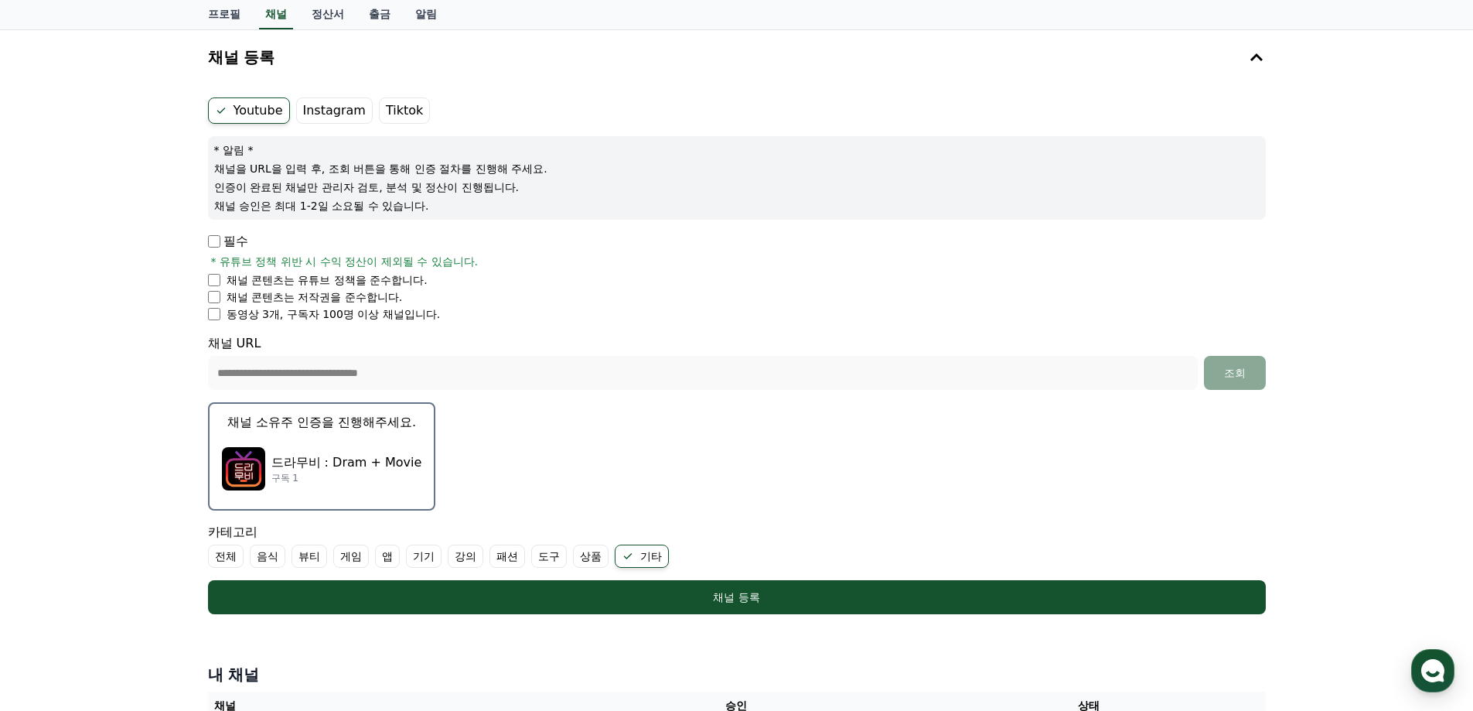
click at [432, 203] on p "채널 승인은 최대 1-2일 소요될 수 있습니다." at bounding box center [737, 205] width 1046 height 15
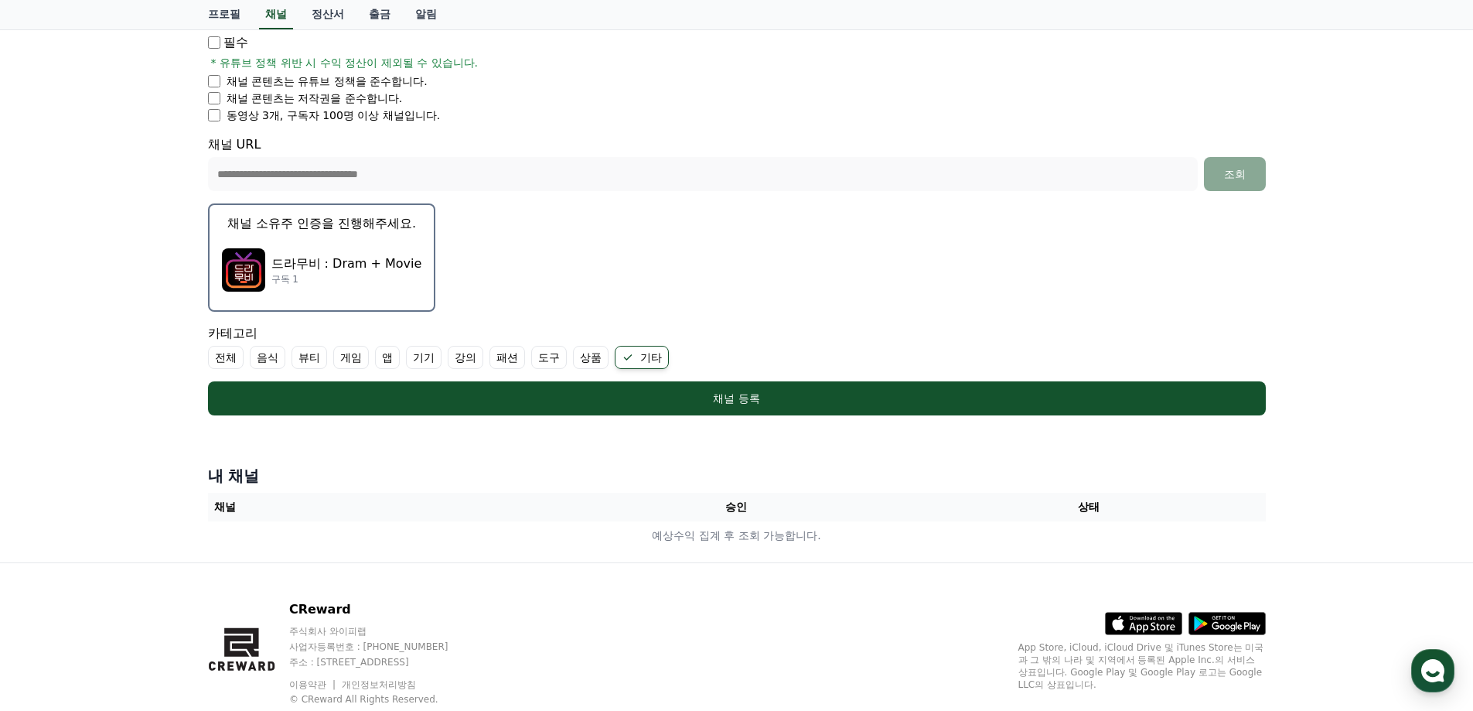
scroll to position [320, 0]
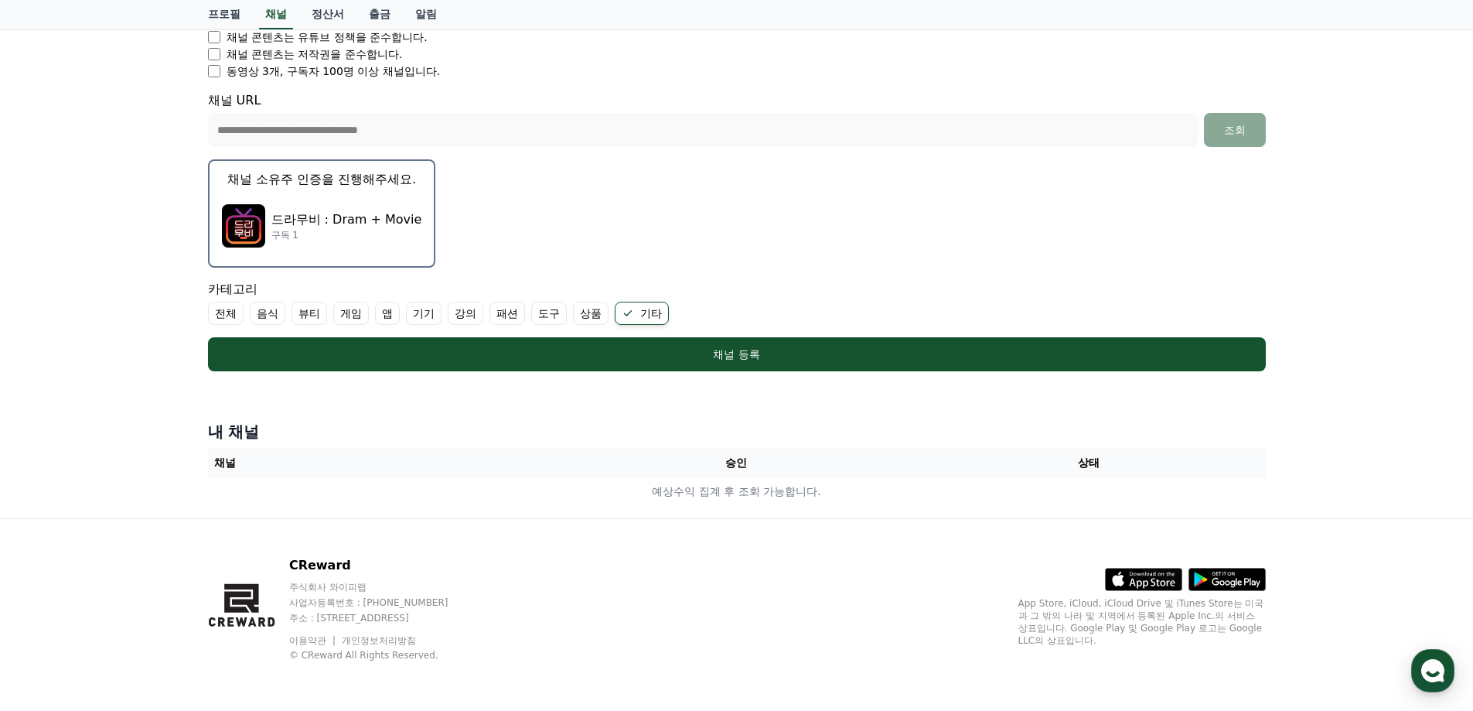
click at [1391, 455] on div "**********" at bounding box center [736, 153] width 1473 height 732
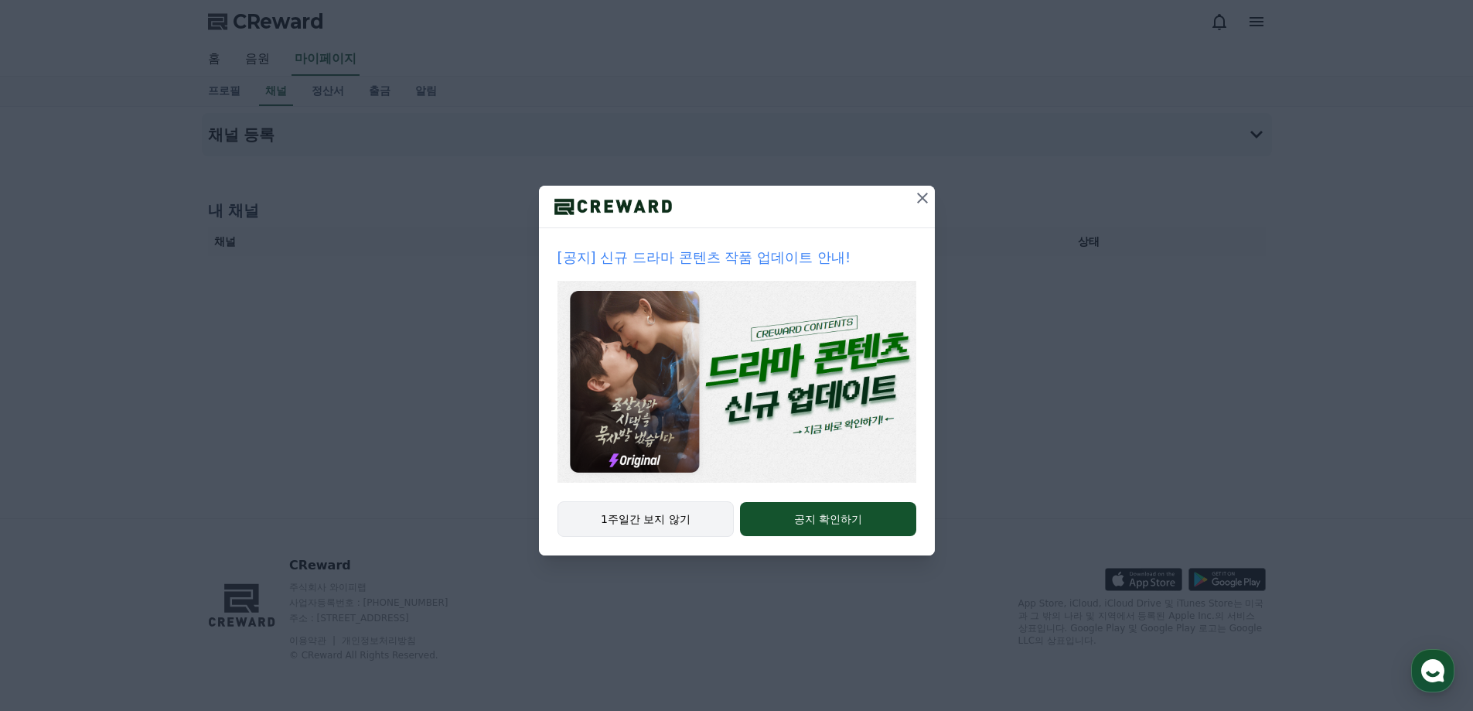
click at [668, 517] on button "1주일간 보지 않기" at bounding box center [646, 519] width 177 height 36
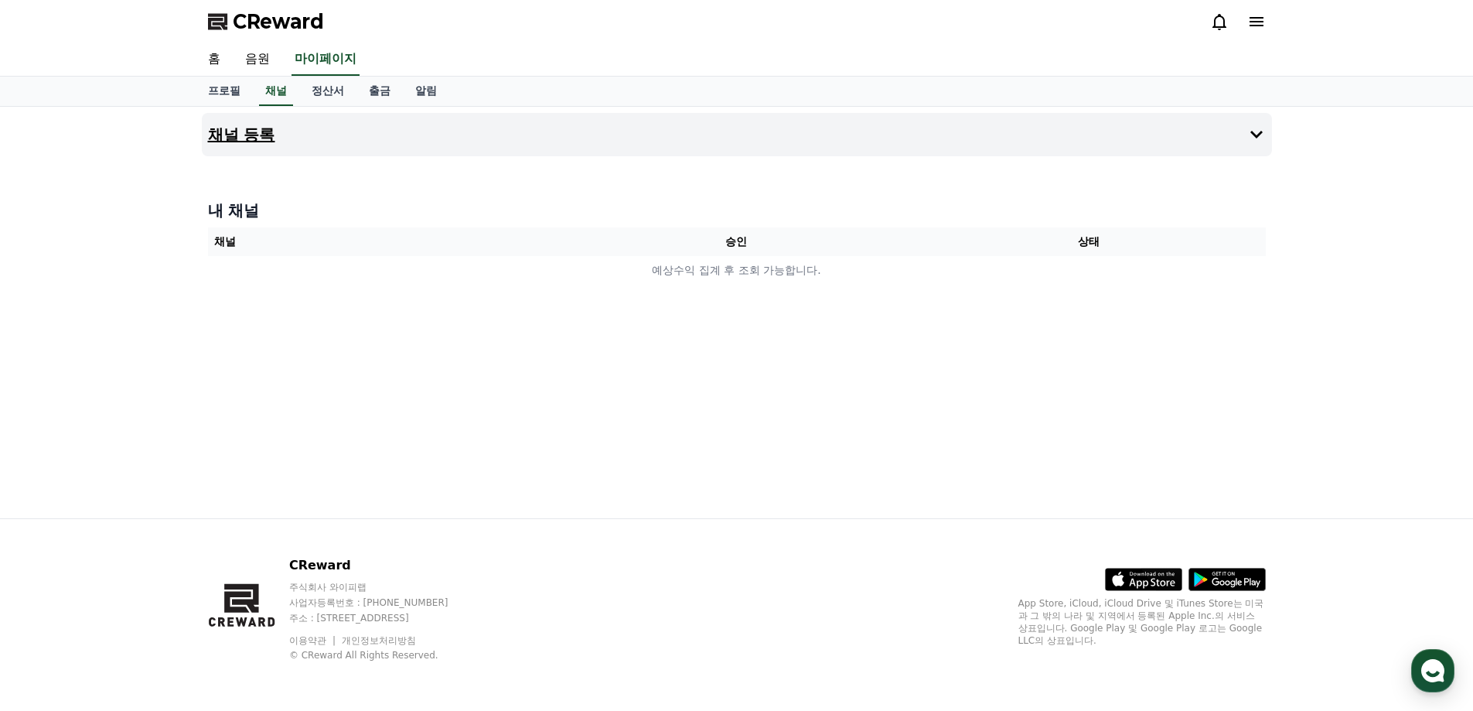
click at [1255, 135] on icon at bounding box center [1257, 135] width 12 height 8
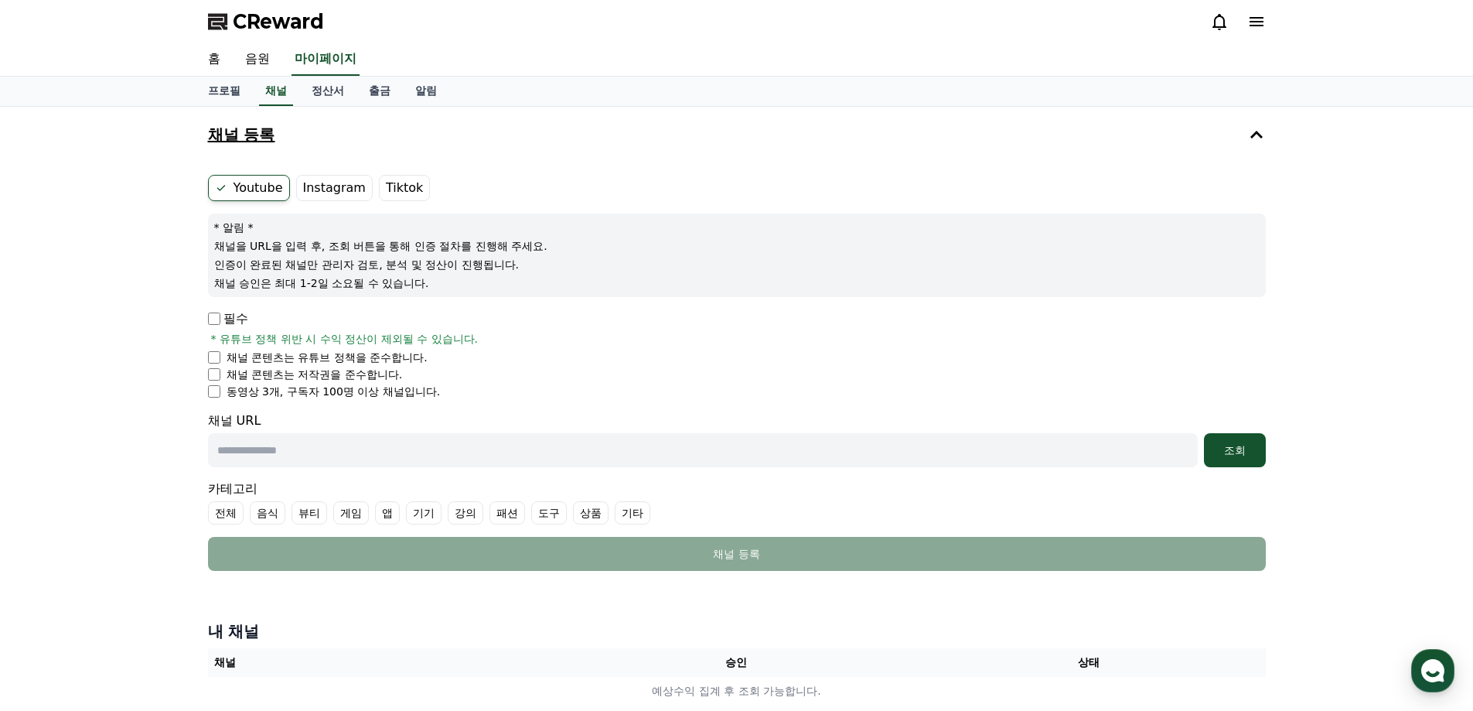
click at [389, 456] on input "text" at bounding box center [703, 450] width 990 height 34
paste input "**********"
type input "**********"
click at [582, 393] on li "동영상 3개, 구독자 100명 이상 채널입니다." at bounding box center [737, 391] width 1058 height 15
click at [608, 442] on input "**********" at bounding box center [703, 450] width 990 height 34
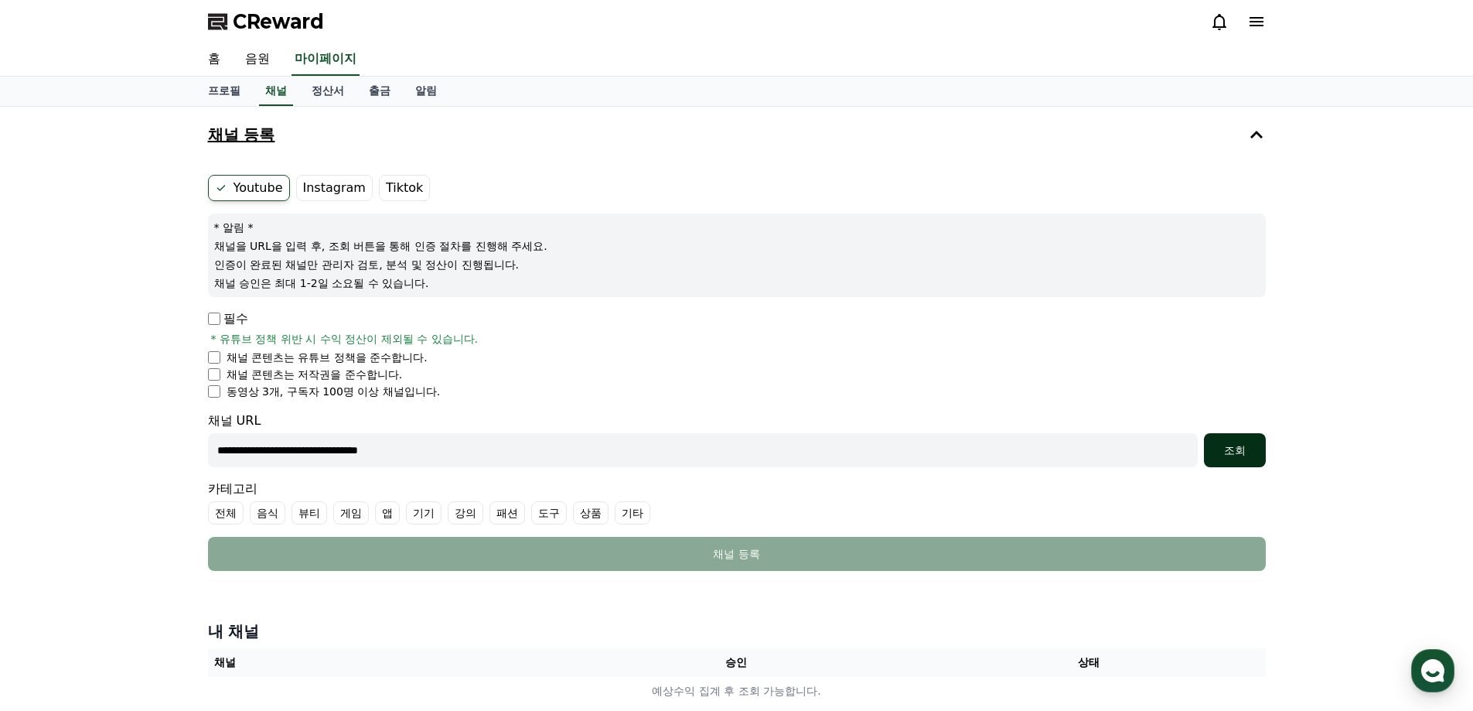
click at [1242, 456] on div "조회" at bounding box center [1234, 449] width 49 height 15
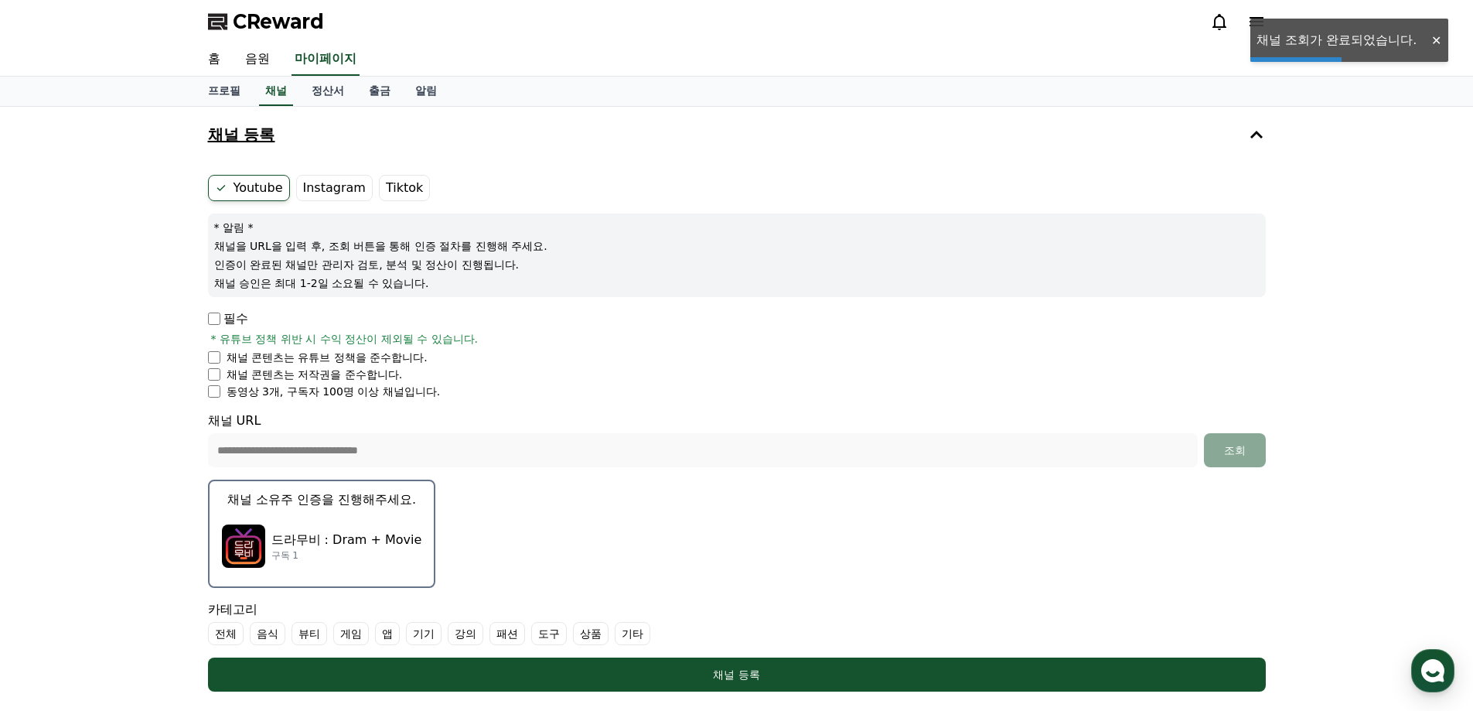
scroll to position [77, 0]
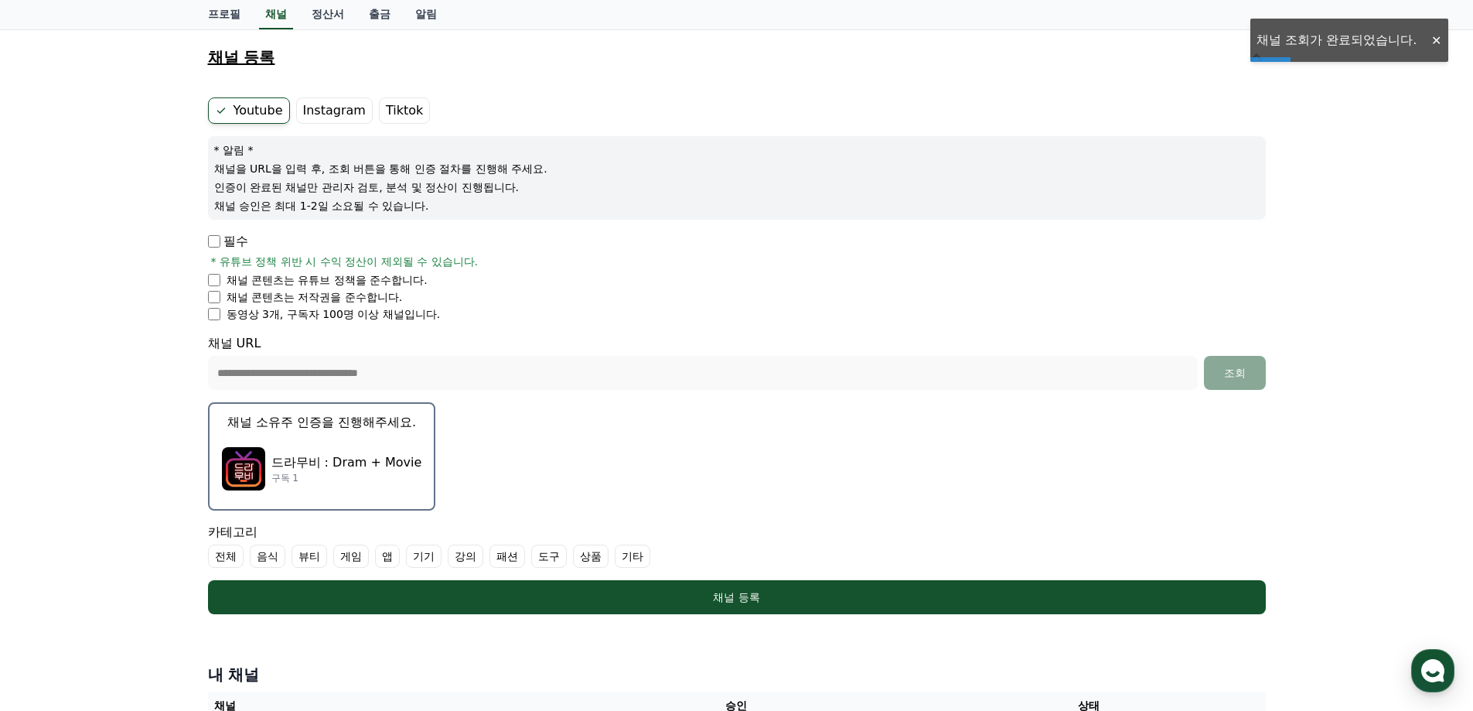
click at [336, 450] on div "드라무비 : Dram + Movie 구독 1" at bounding box center [322, 469] width 200 height 62
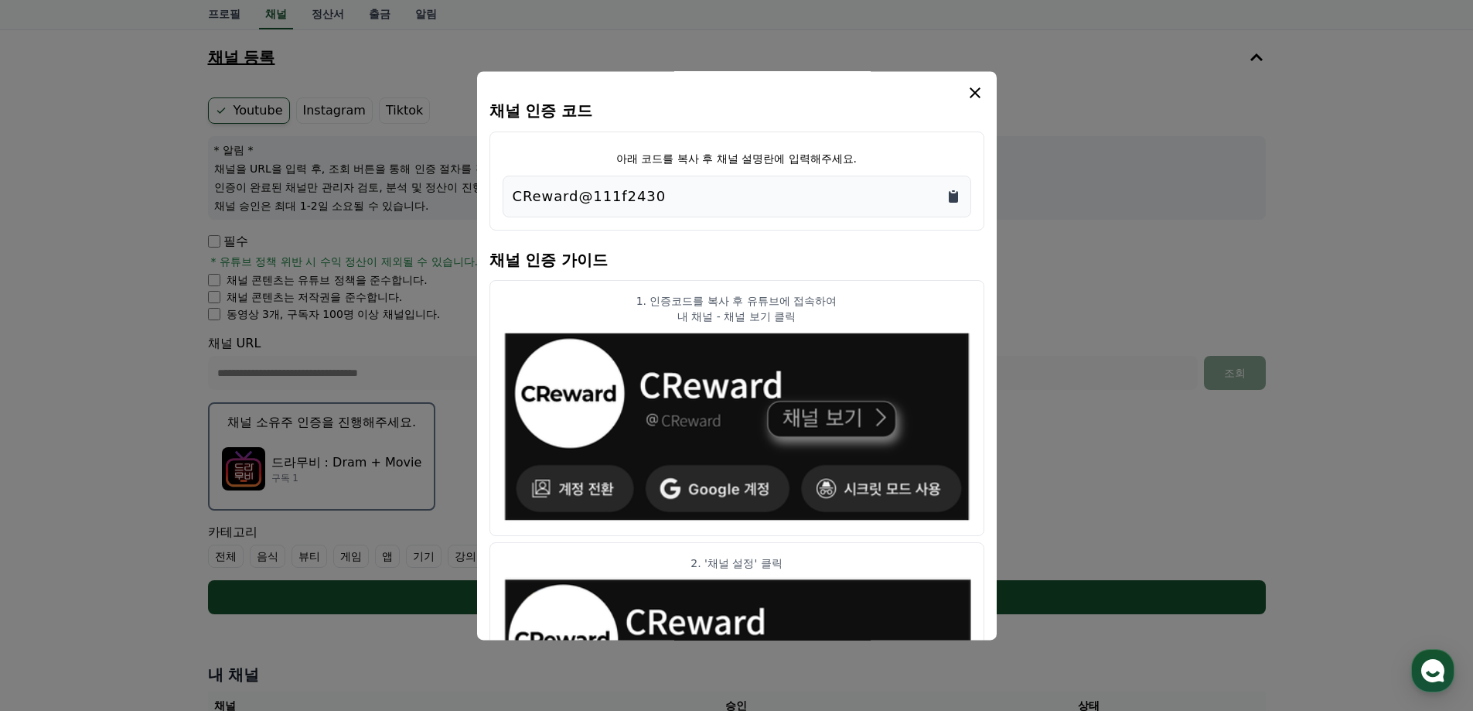
click at [951, 195] on icon "Copy to clipboard" at bounding box center [953, 197] width 9 height 12
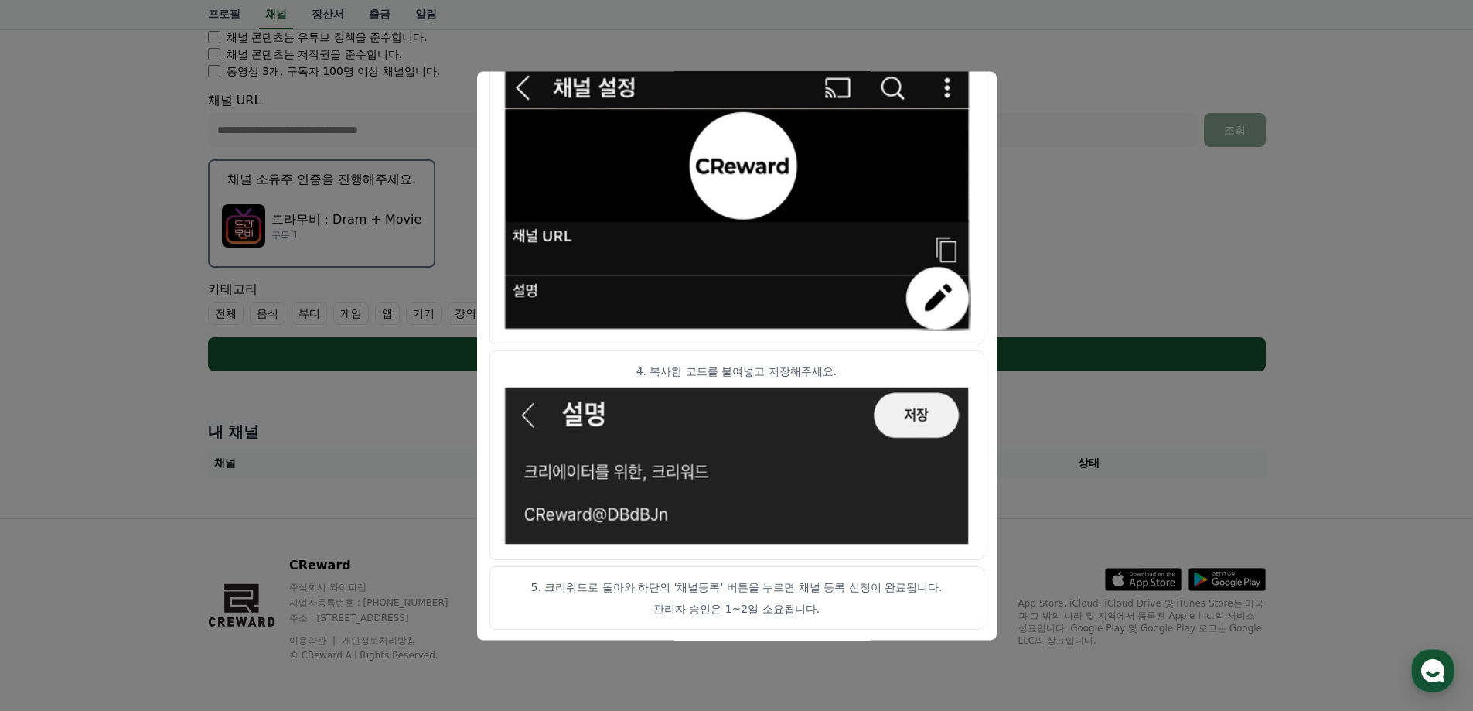
scroll to position [766, 0]
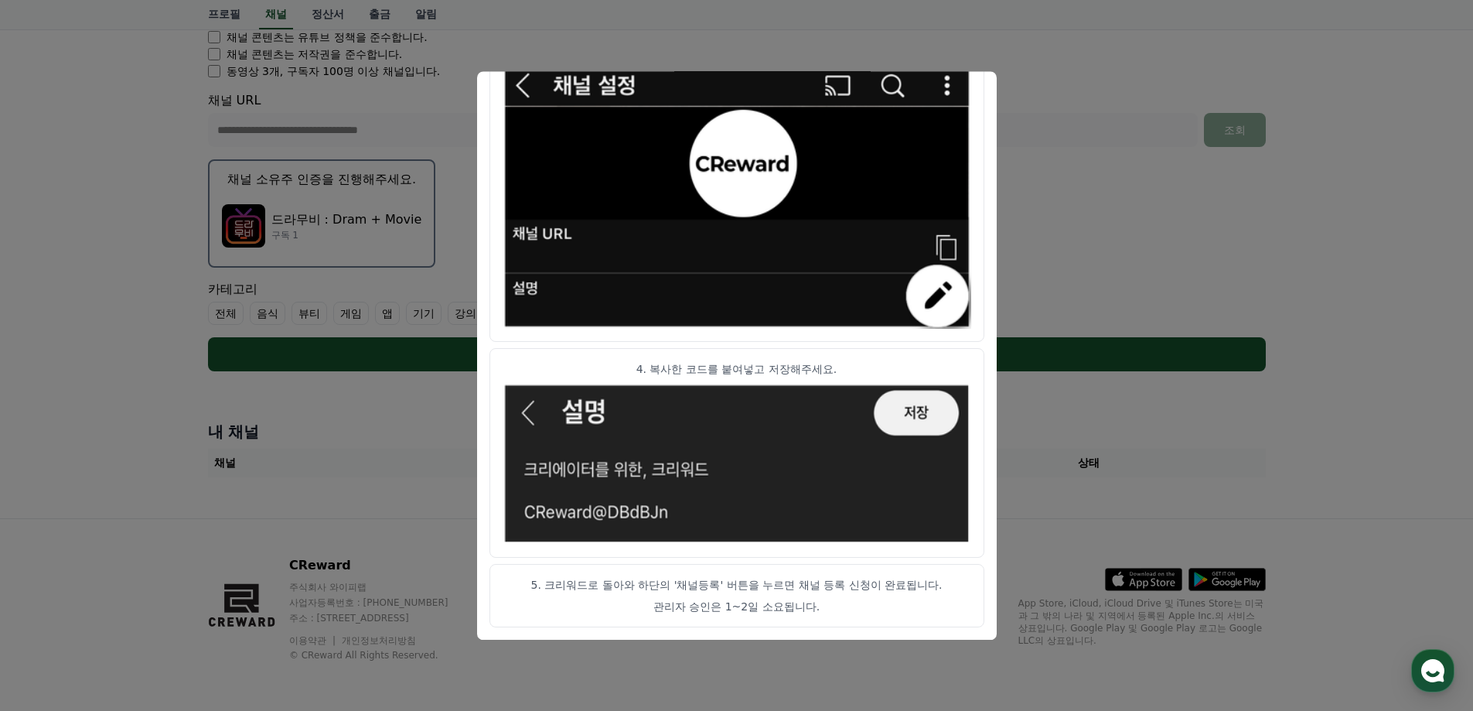
click at [1208, 243] on button "close modal" at bounding box center [736, 355] width 1473 height 711
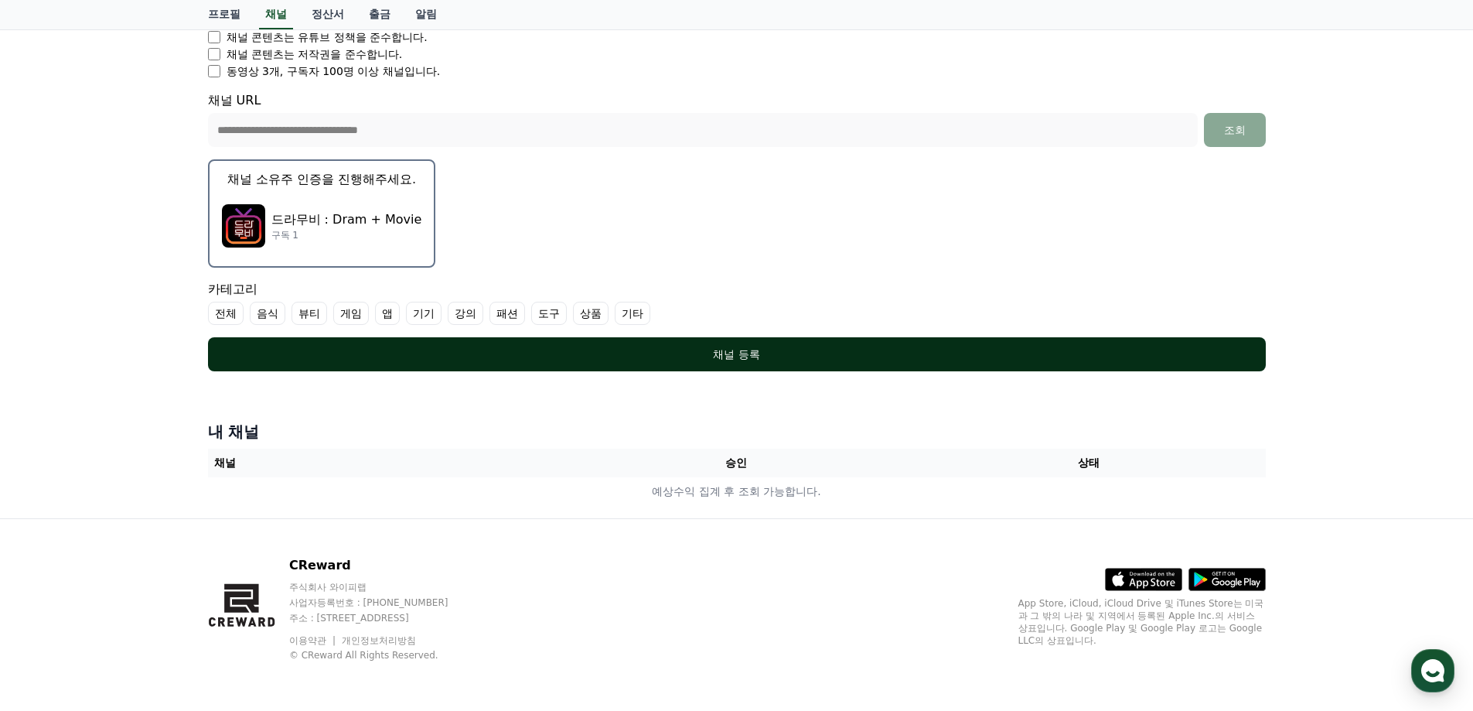
click at [698, 352] on div "채널 등록" at bounding box center [737, 353] width 996 height 15
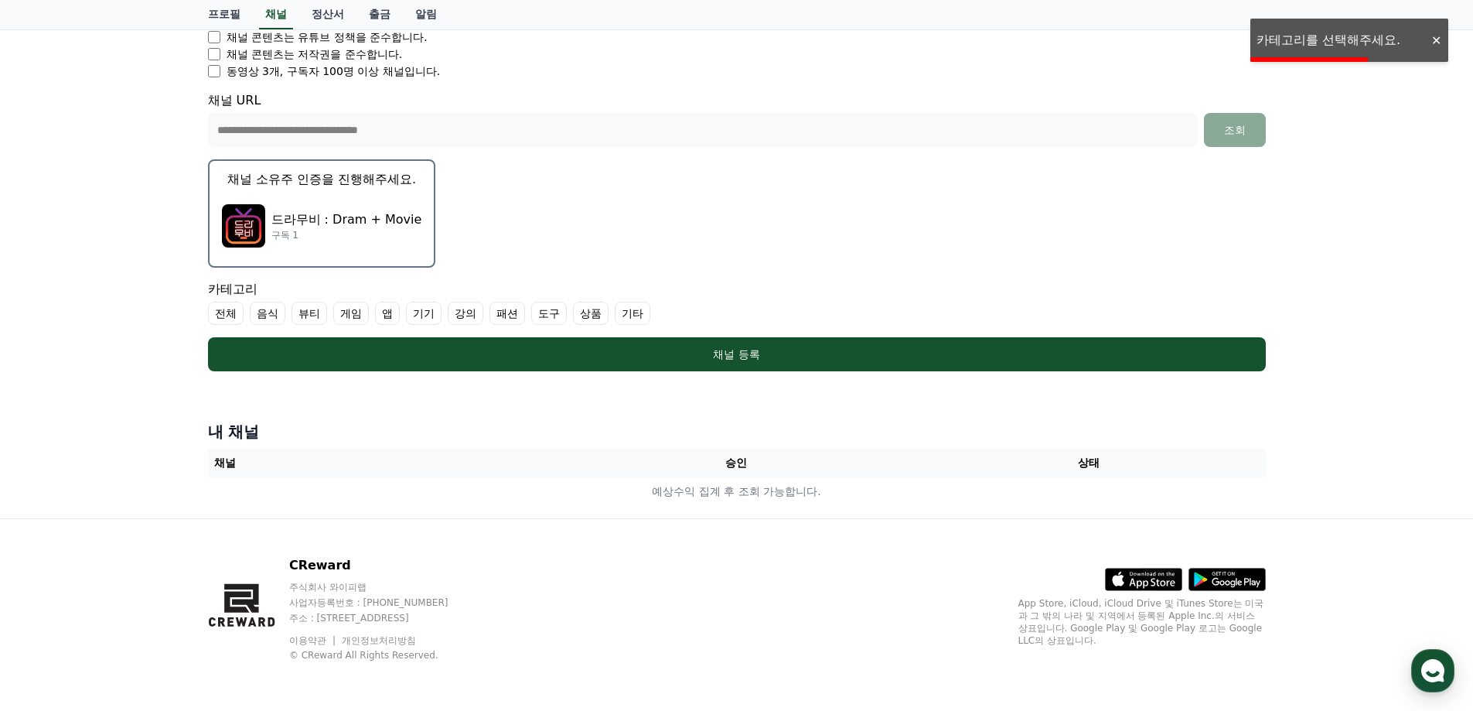
click at [633, 314] on label "기타" at bounding box center [633, 313] width 36 height 23
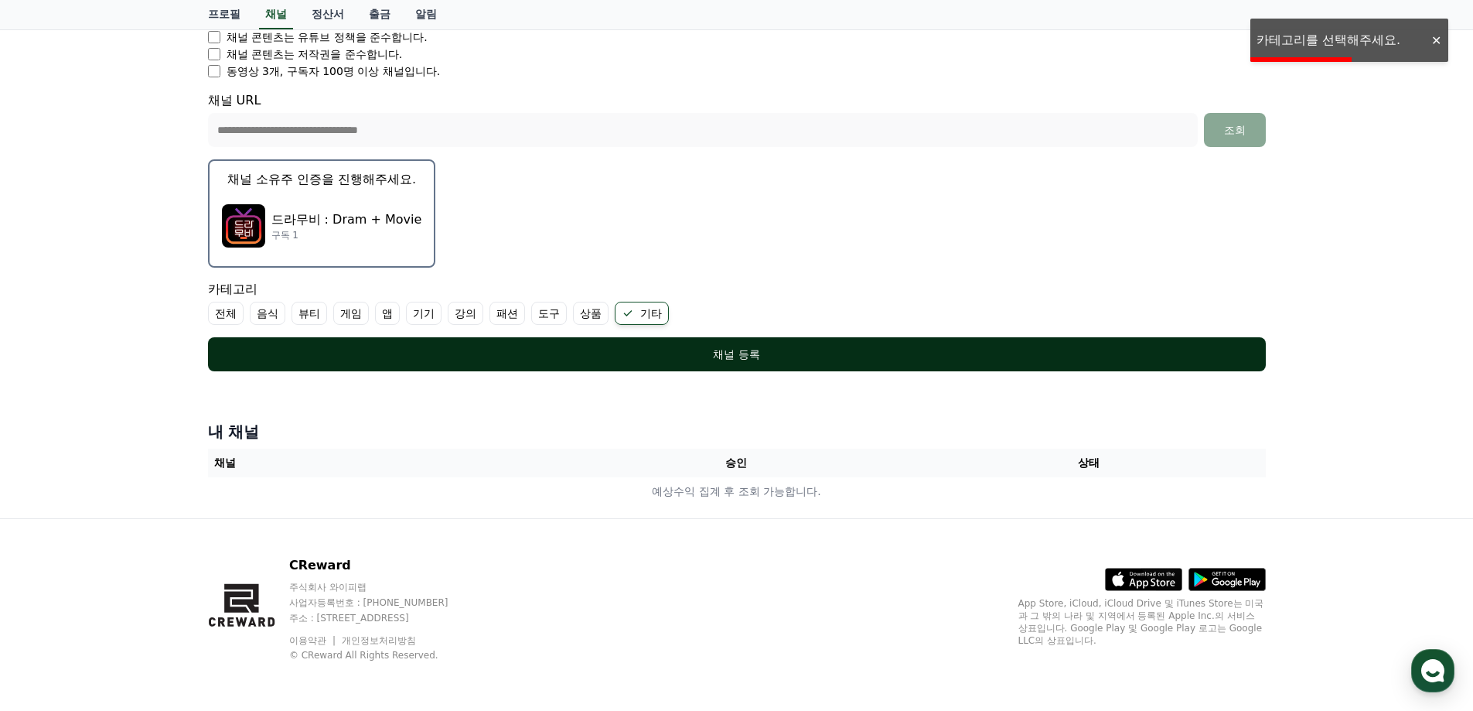
click at [643, 346] on button "채널 등록" at bounding box center [737, 354] width 1058 height 34
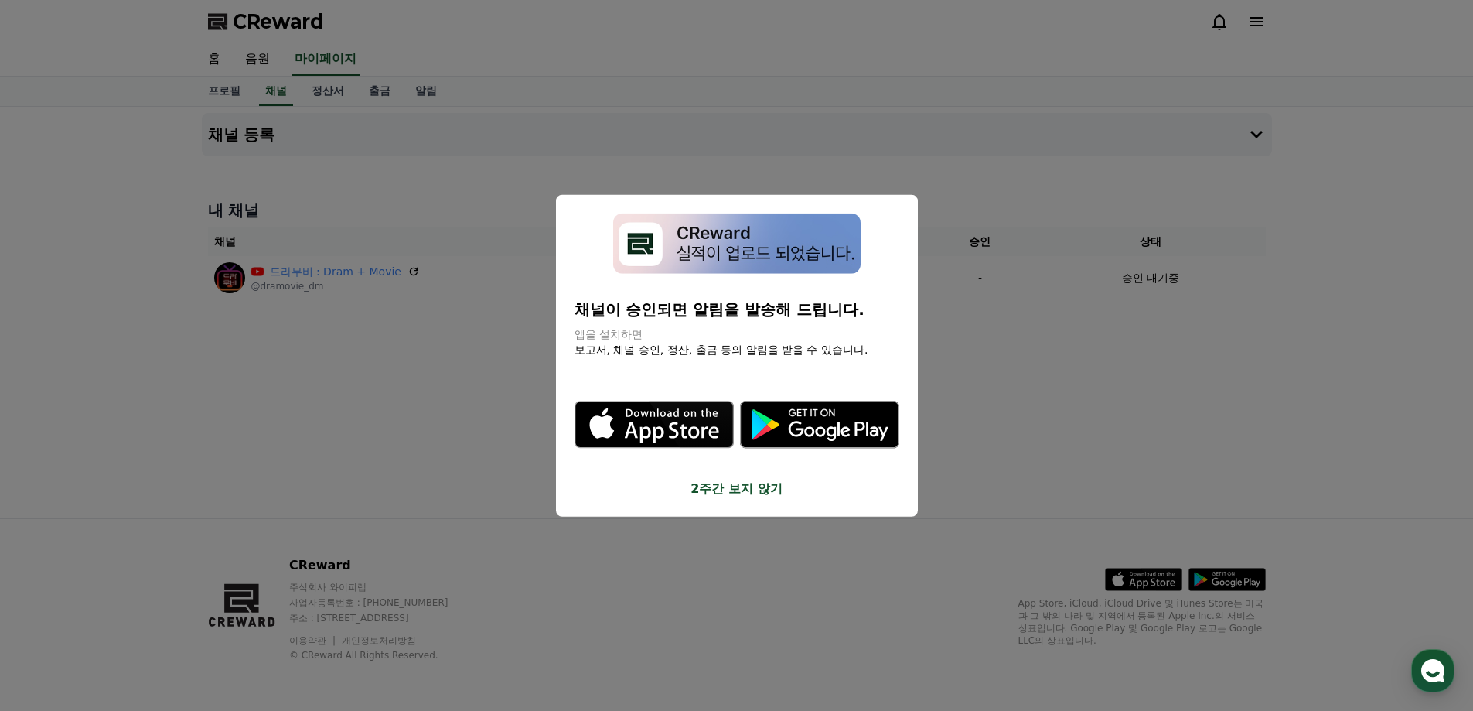
click at [735, 484] on button "2주간 보지 않기" at bounding box center [737, 488] width 325 height 19
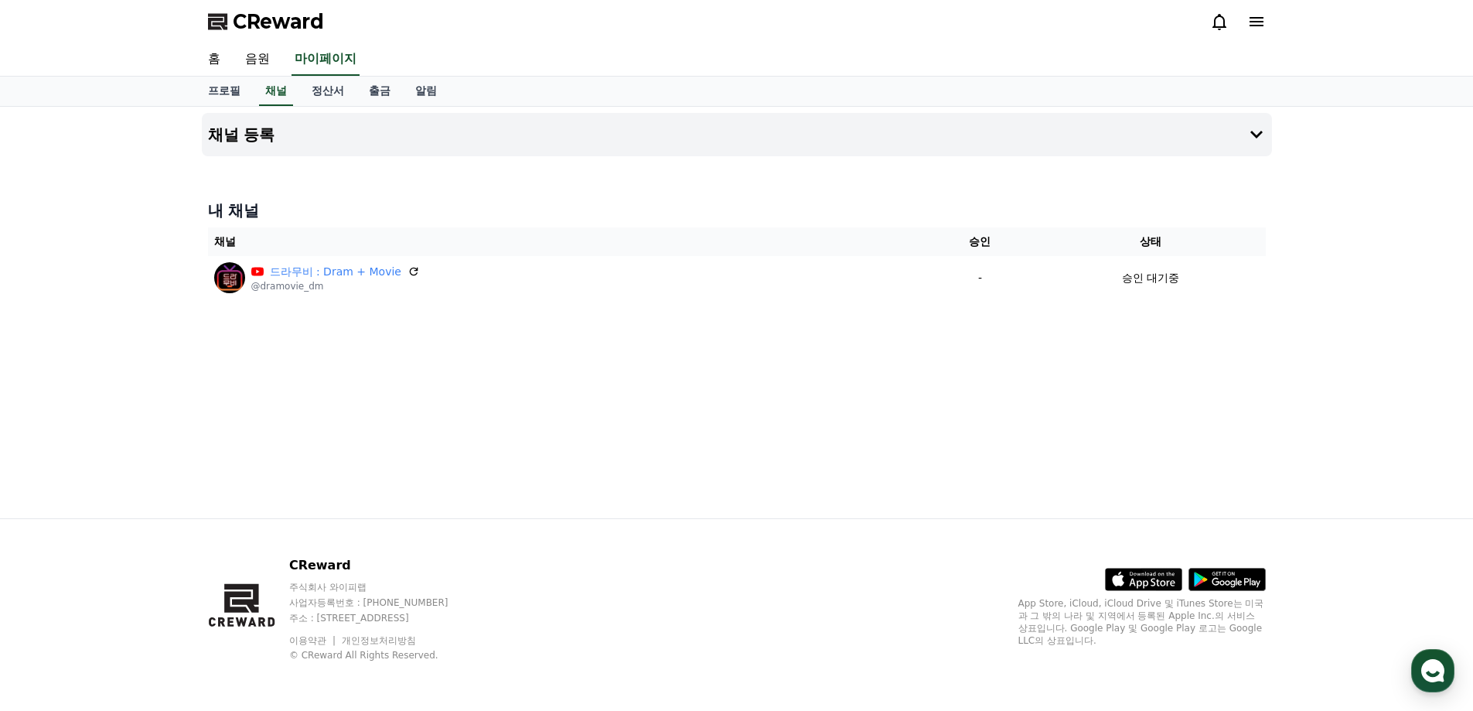
click at [544, 424] on div "채널 등록 내 채널 채널 승인 상태 드라무비 : Dram + Movie @dramovie_dm - 승인 대기중" at bounding box center [737, 312] width 1083 height 411
click at [284, 20] on span "CReward" at bounding box center [278, 21] width 91 height 25
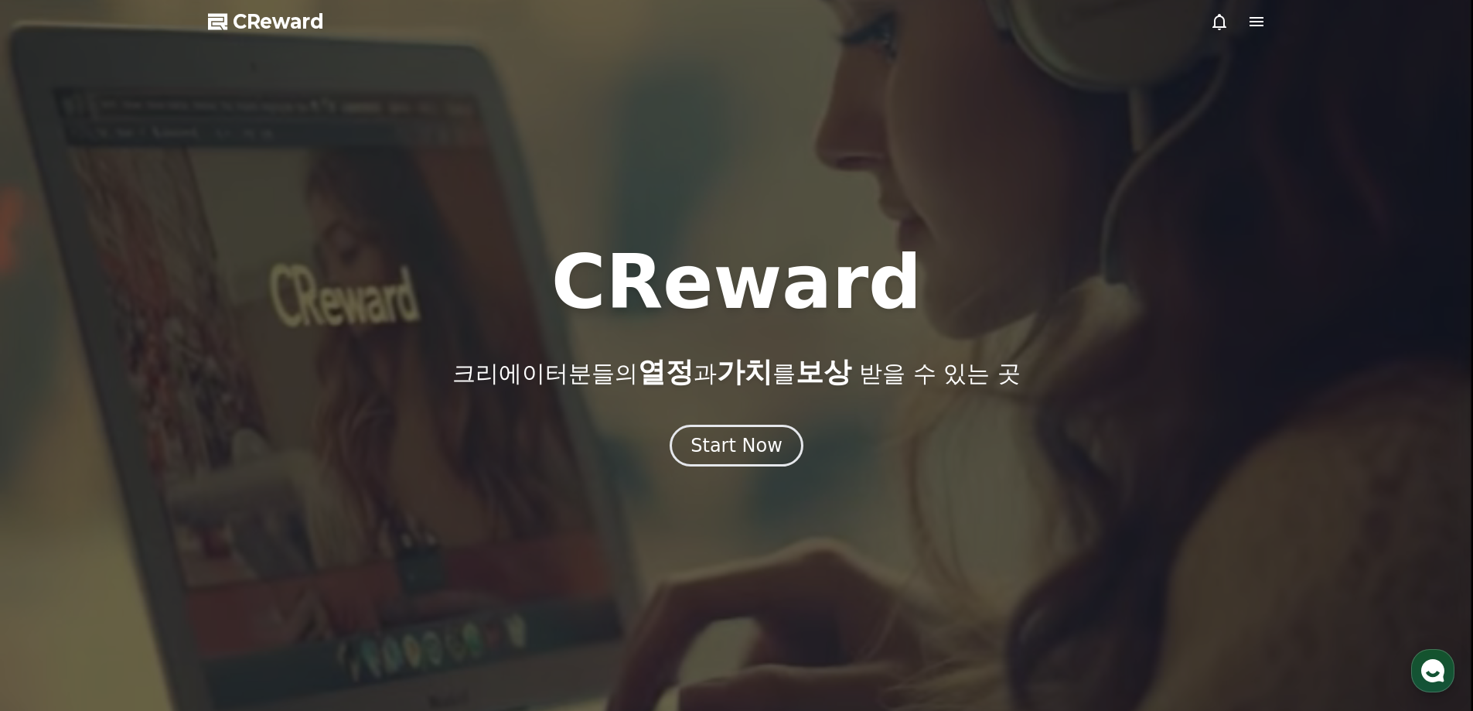
click at [1249, 24] on icon at bounding box center [1256, 21] width 19 height 19
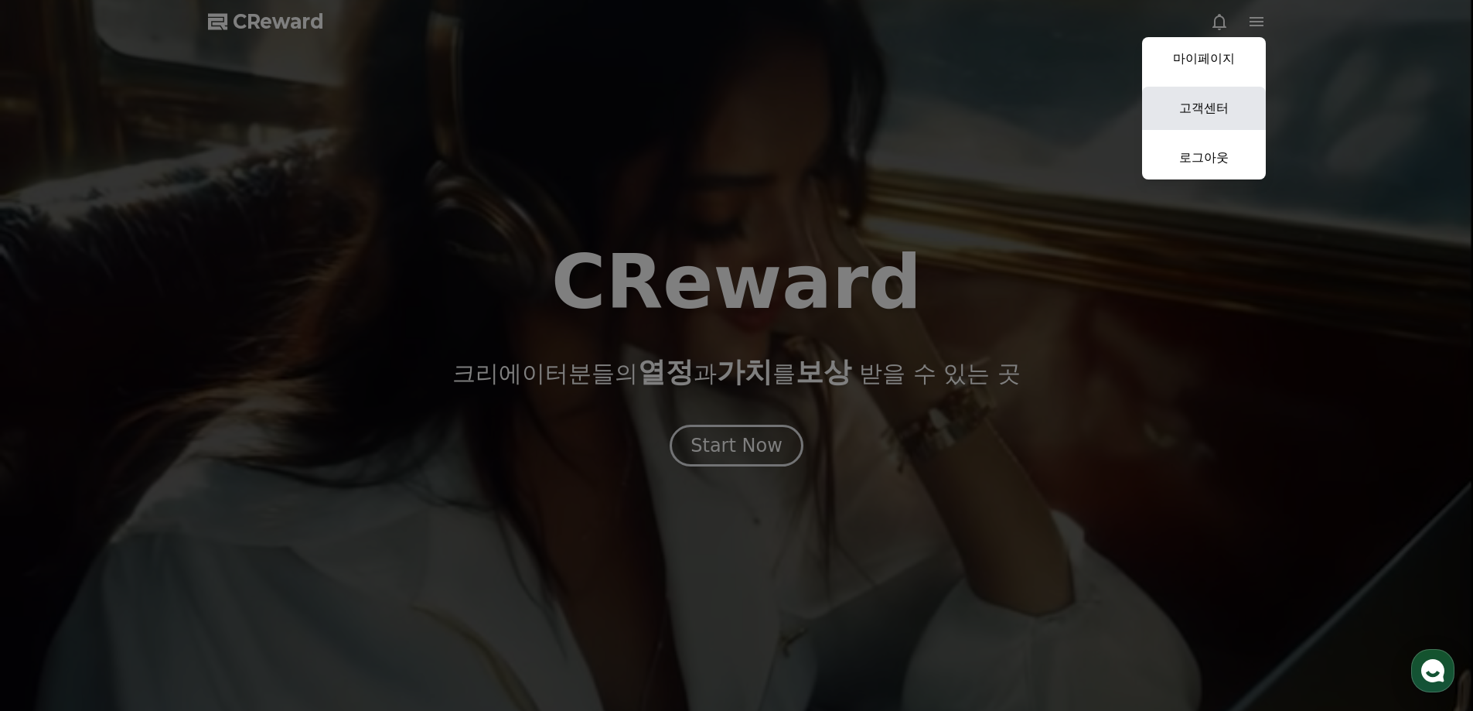
click at [1199, 106] on link "고객센터" at bounding box center [1204, 108] width 124 height 43
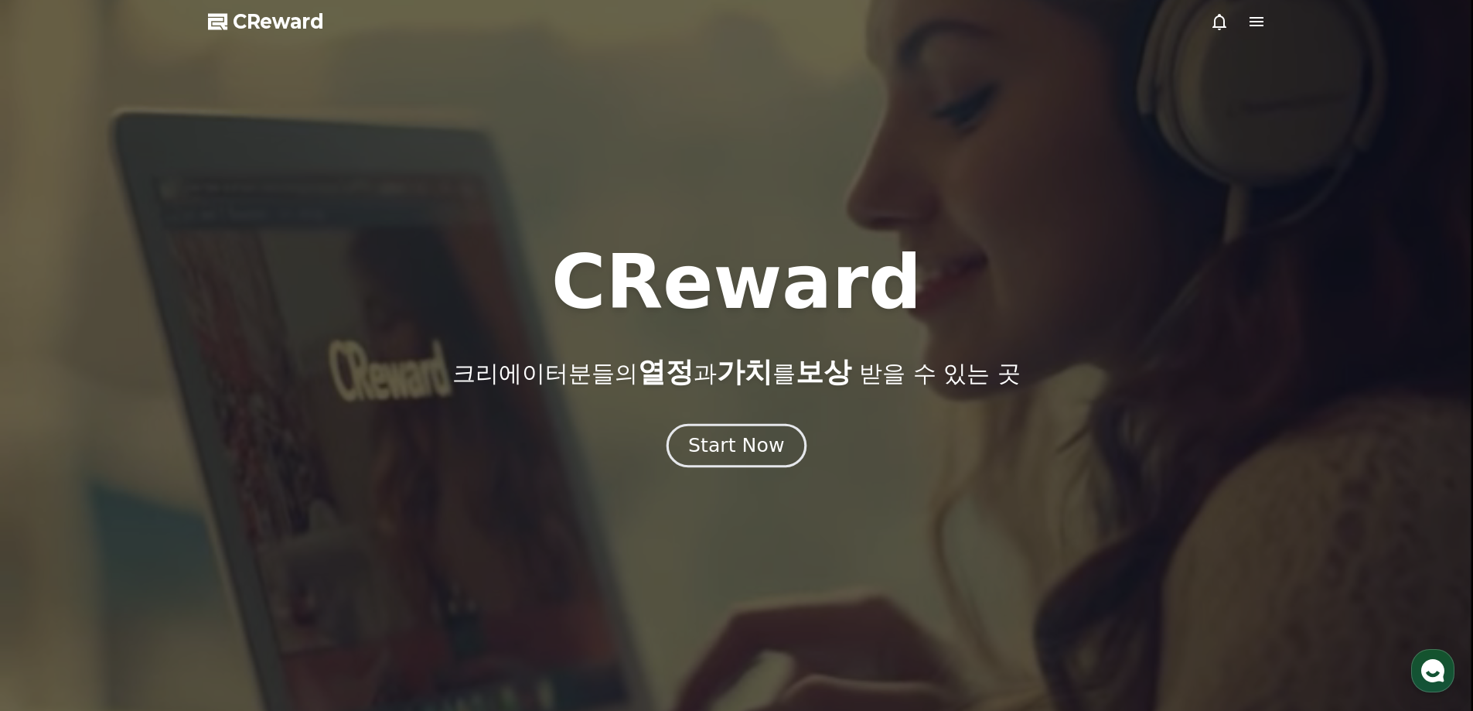
click at [754, 440] on div "Start Now" at bounding box center [736, 445] width 96 height 26
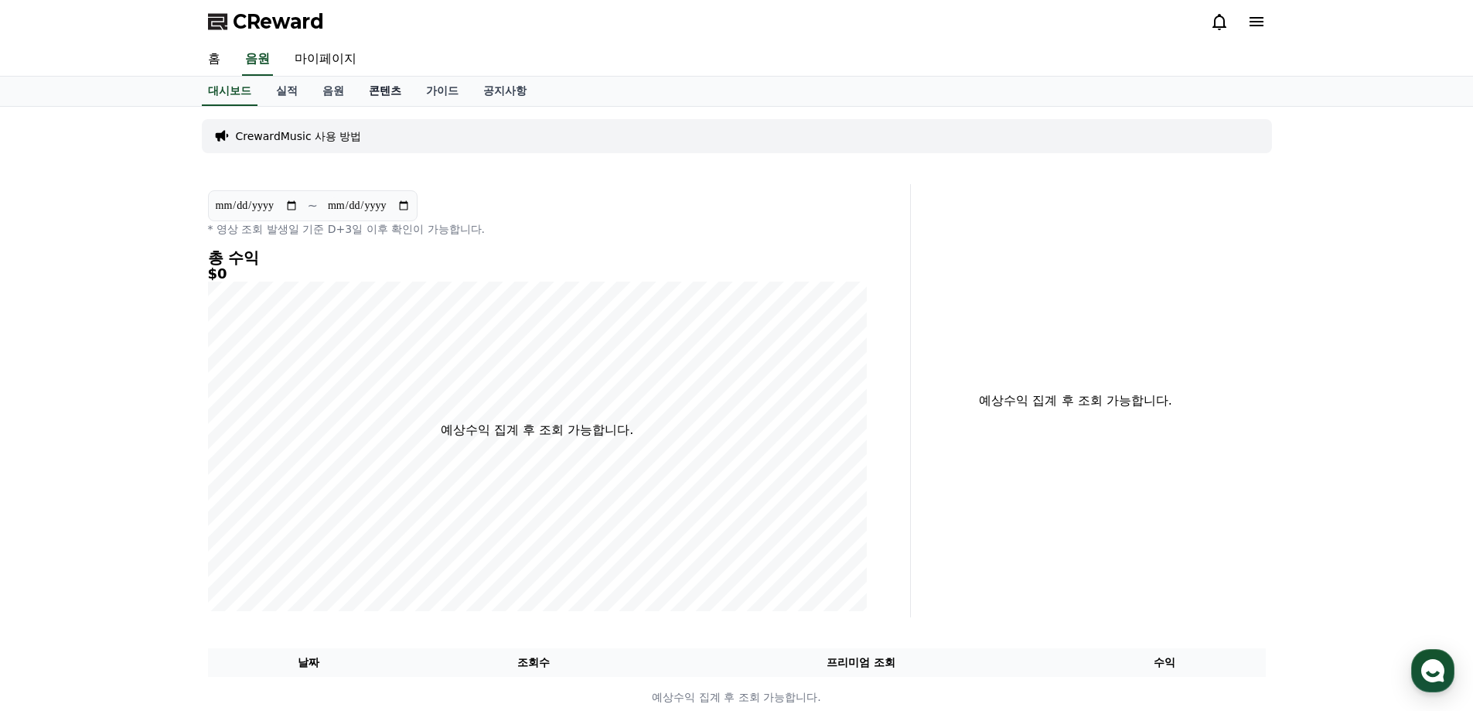
click at [378, 87] on link "콘텐츠" at bounding box center [385, 91] width 57 height 29
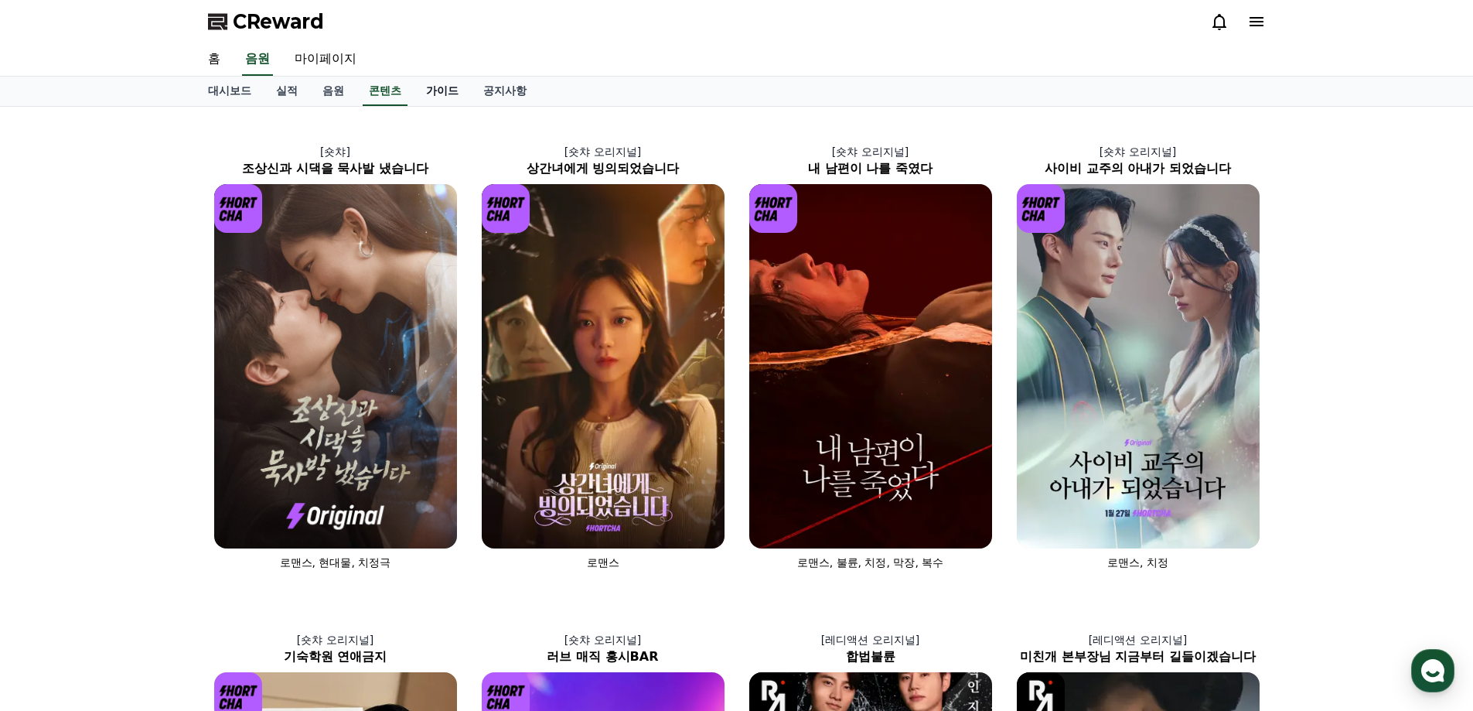
click at [442, 92] on link "가이드" at bounding box center [442, 91] width 57 height 29
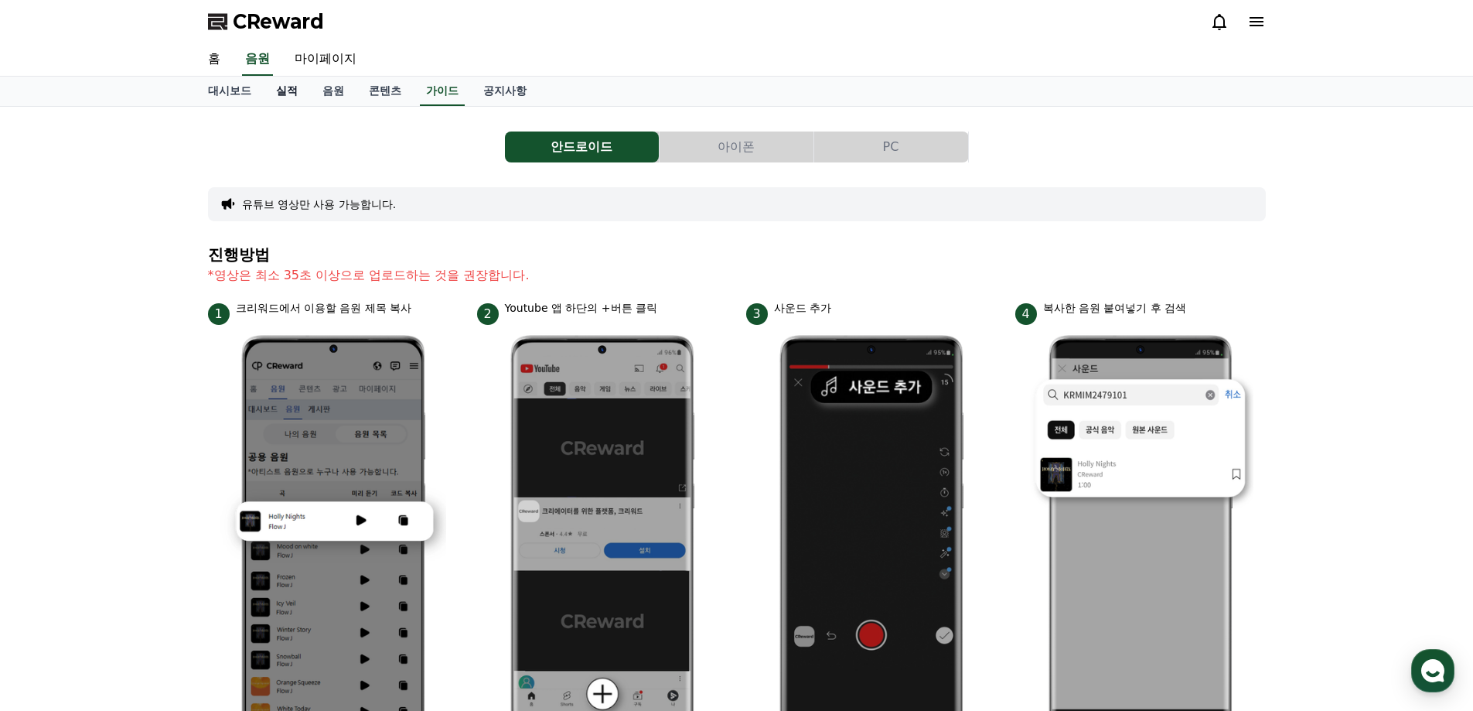
click at [295, 94] on link "실적" at bounding box center [287, 91] width 46 height 29
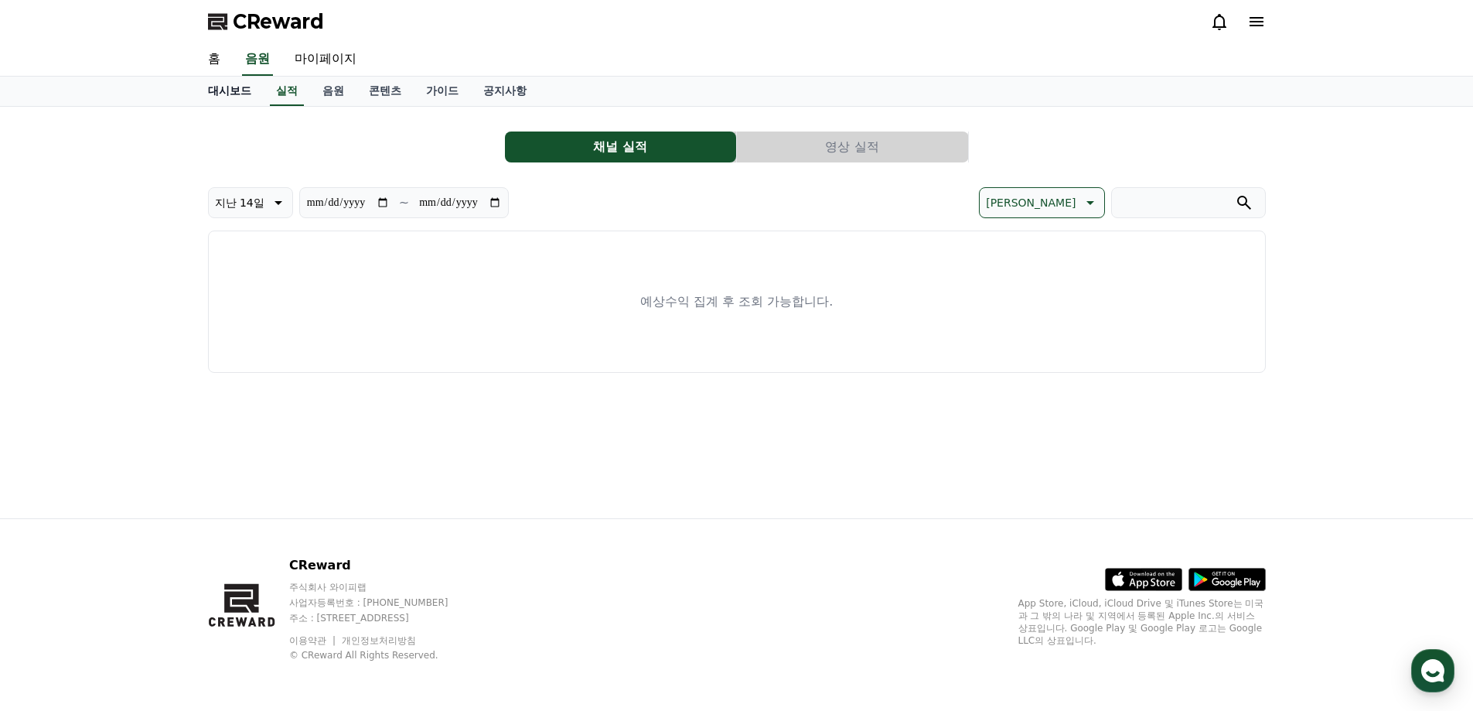
click at [232, 90] on link "대시보드" at bounding box center [230, 91] width 68 height 29
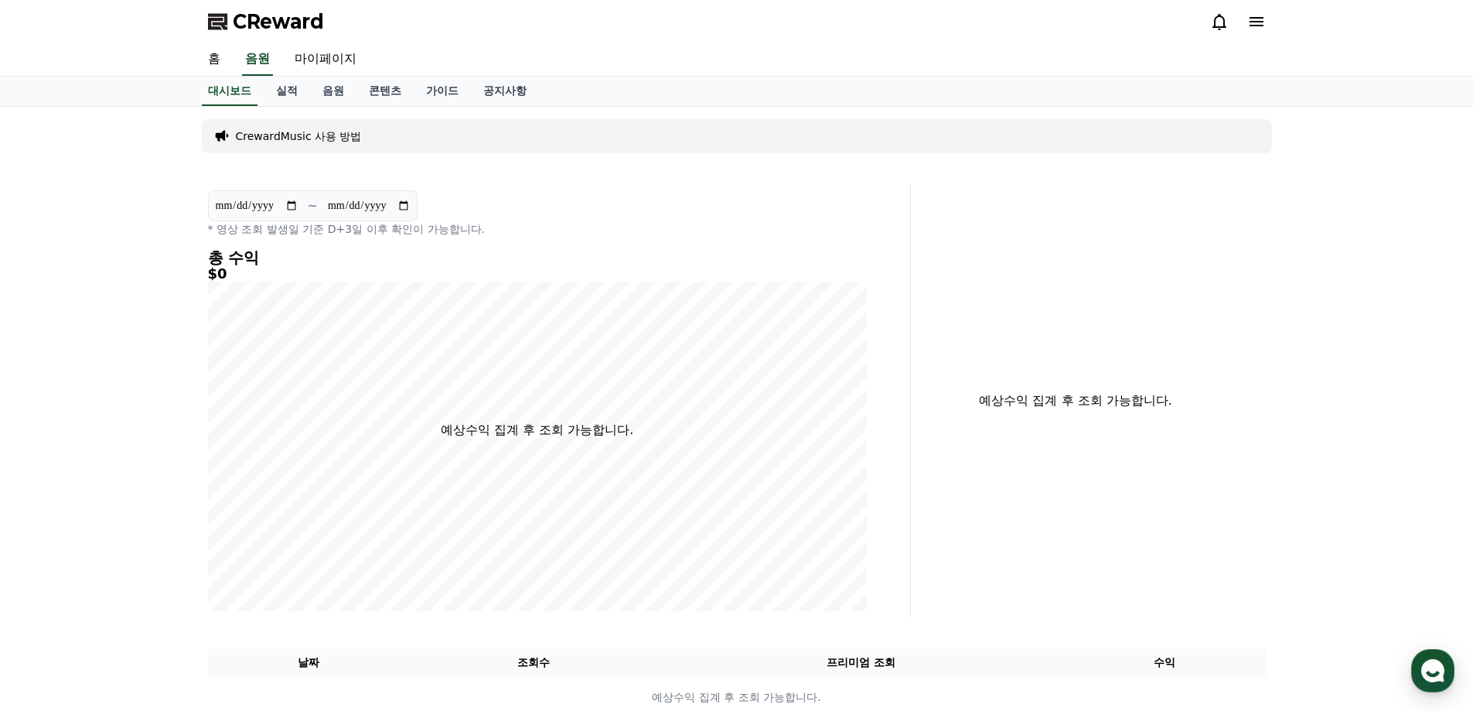
click at [274, 25] on span "CReward" at bounding box center [278, 21] width 91 height 25
